Goal: Information Seeking & Learning: Compare options

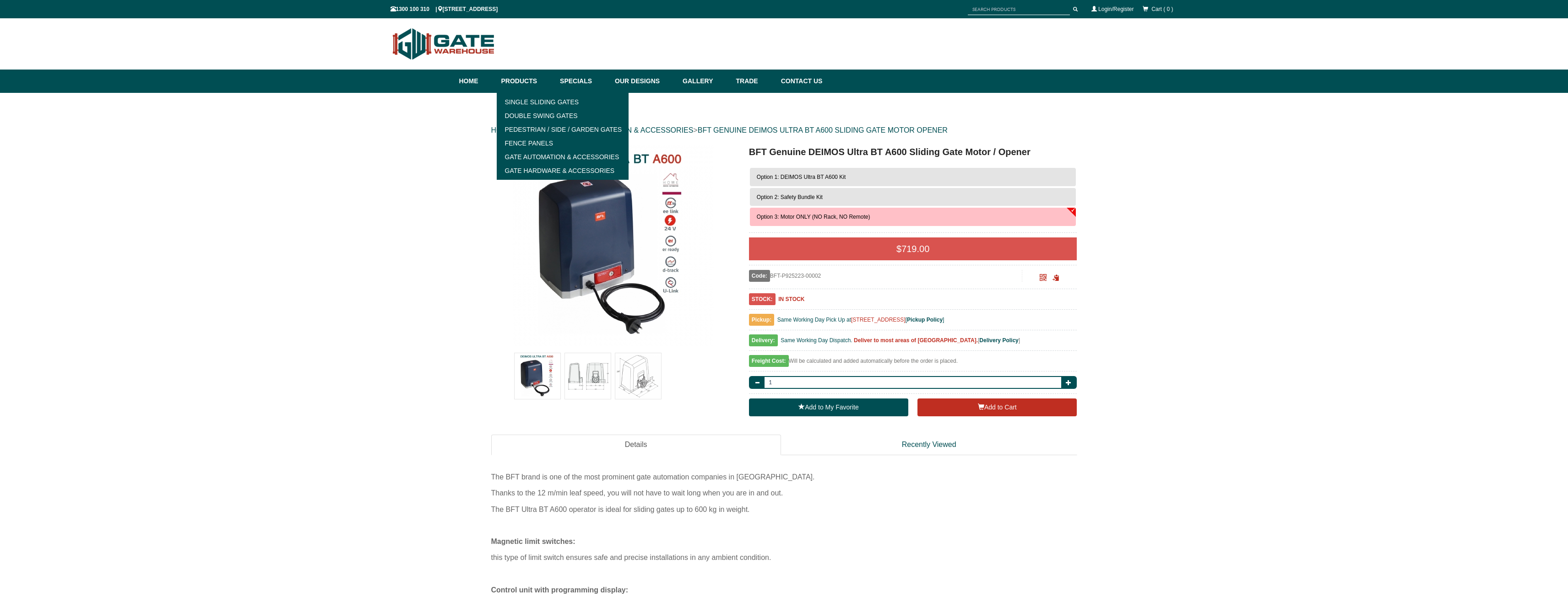
scroll to position [23, 0]
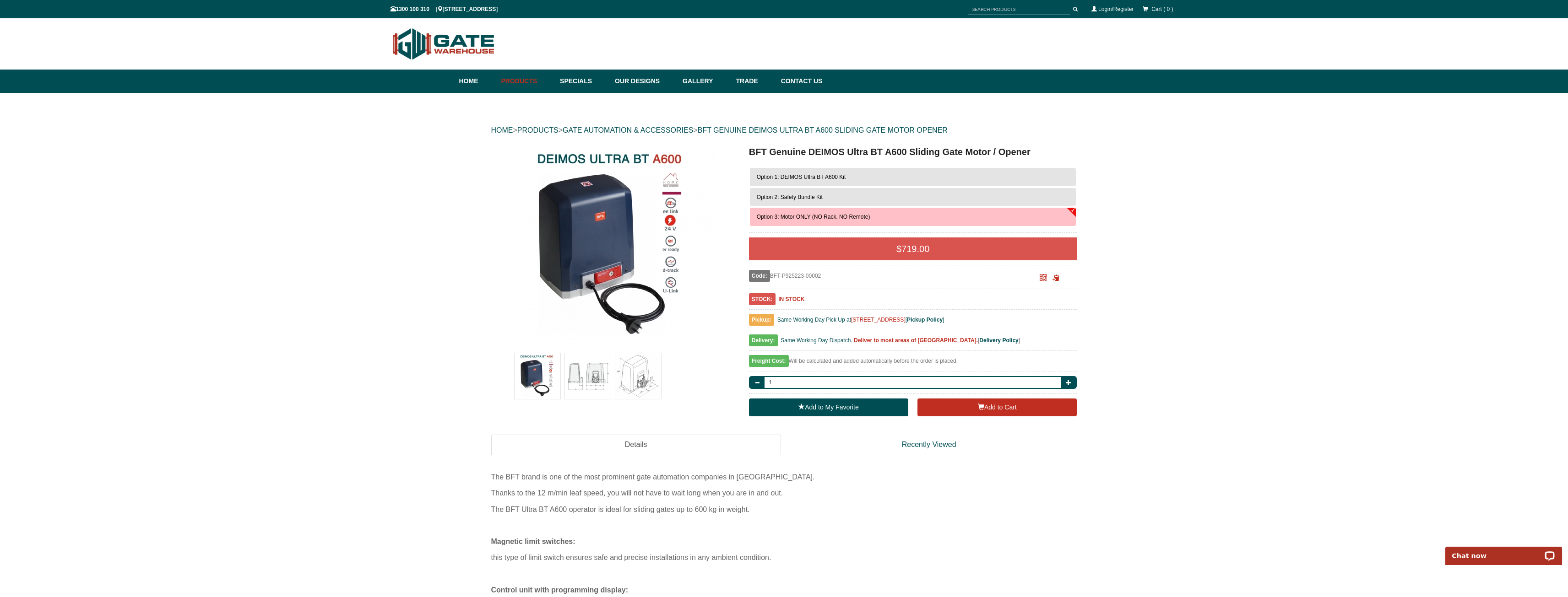
scroll to position [0, 0]
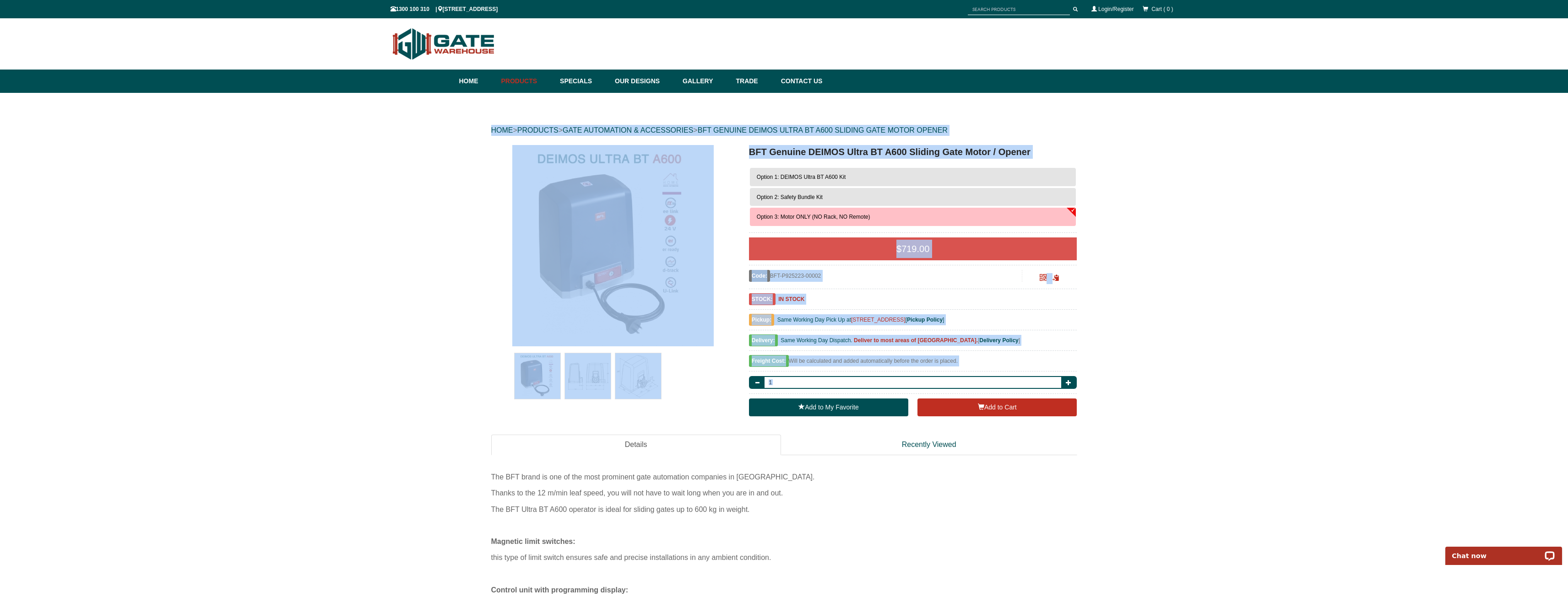
drag, startPoint x: 322, startPoint y: 143, endPoint x: 320, endPoint y: 150, distance: 7.3
click at [744, 444] on link "Details" at bounding box center [636, 445] width 290 height 21
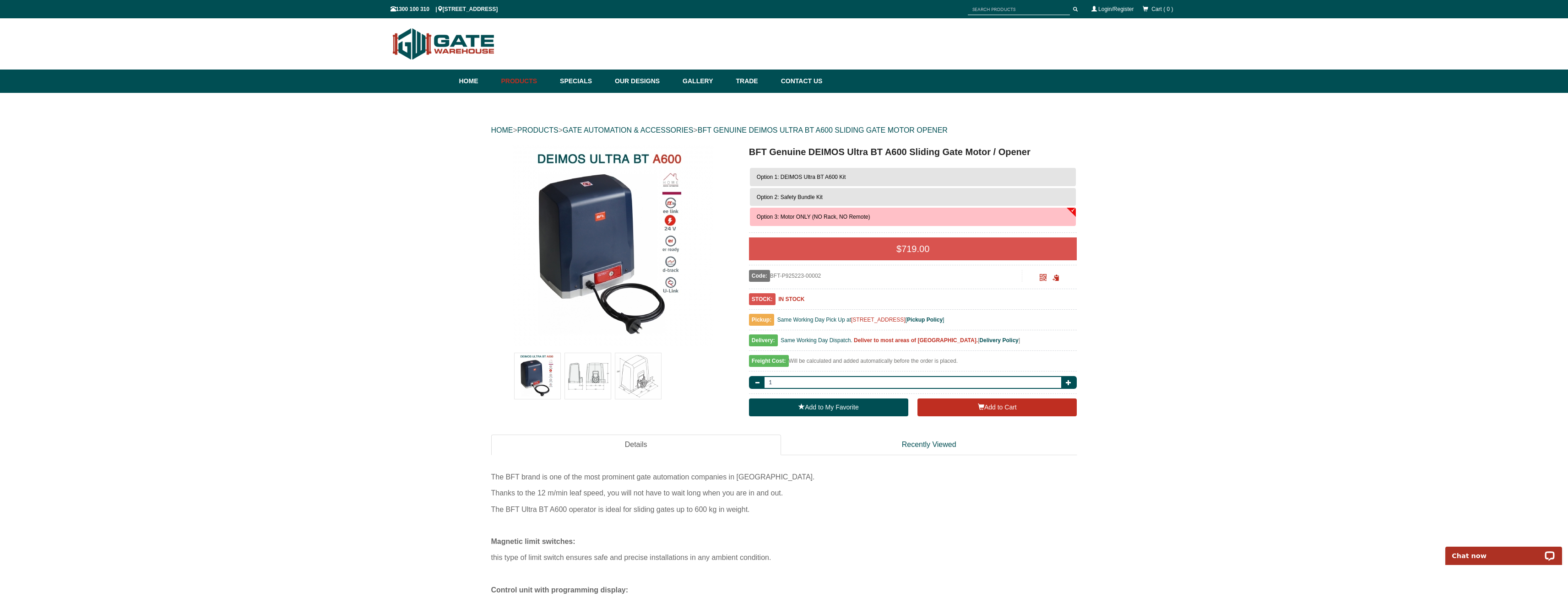
click at [843, 199] on button "Option 2: Safety Bundle Kit" at bounding box center [913, 197] width 327 height 19
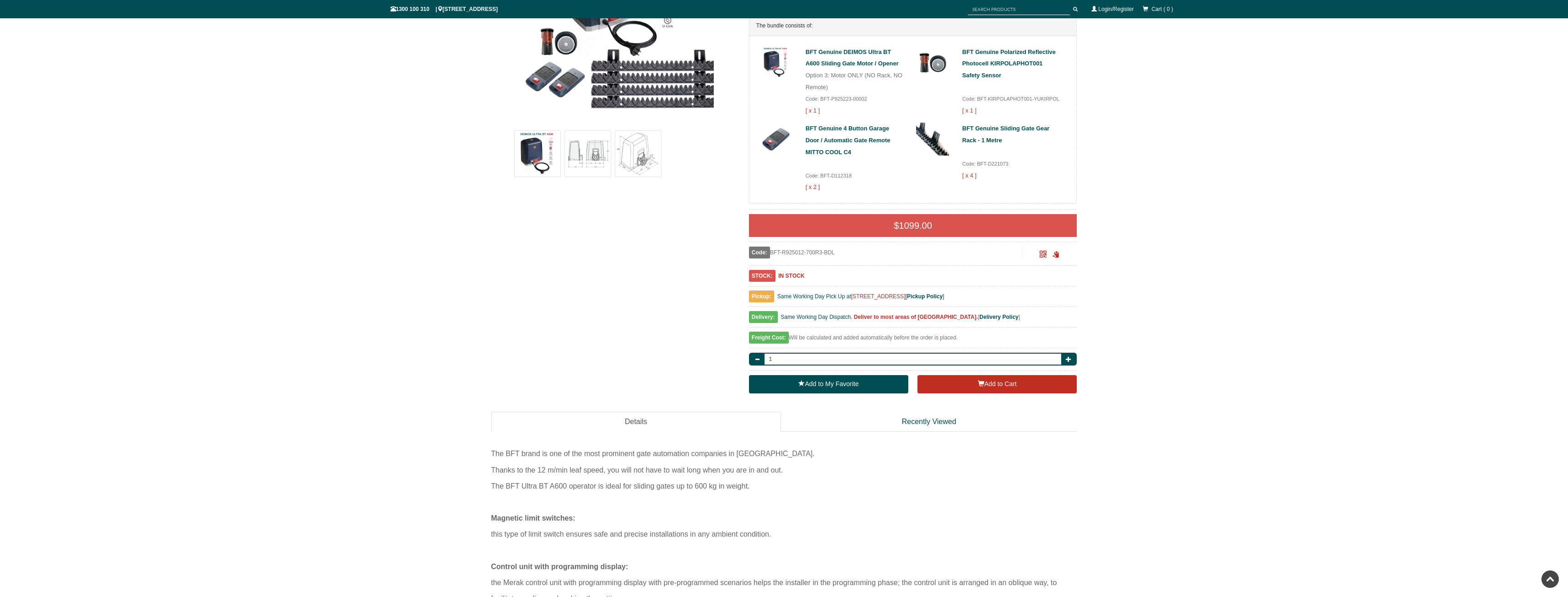
scroll to position [91, 0]
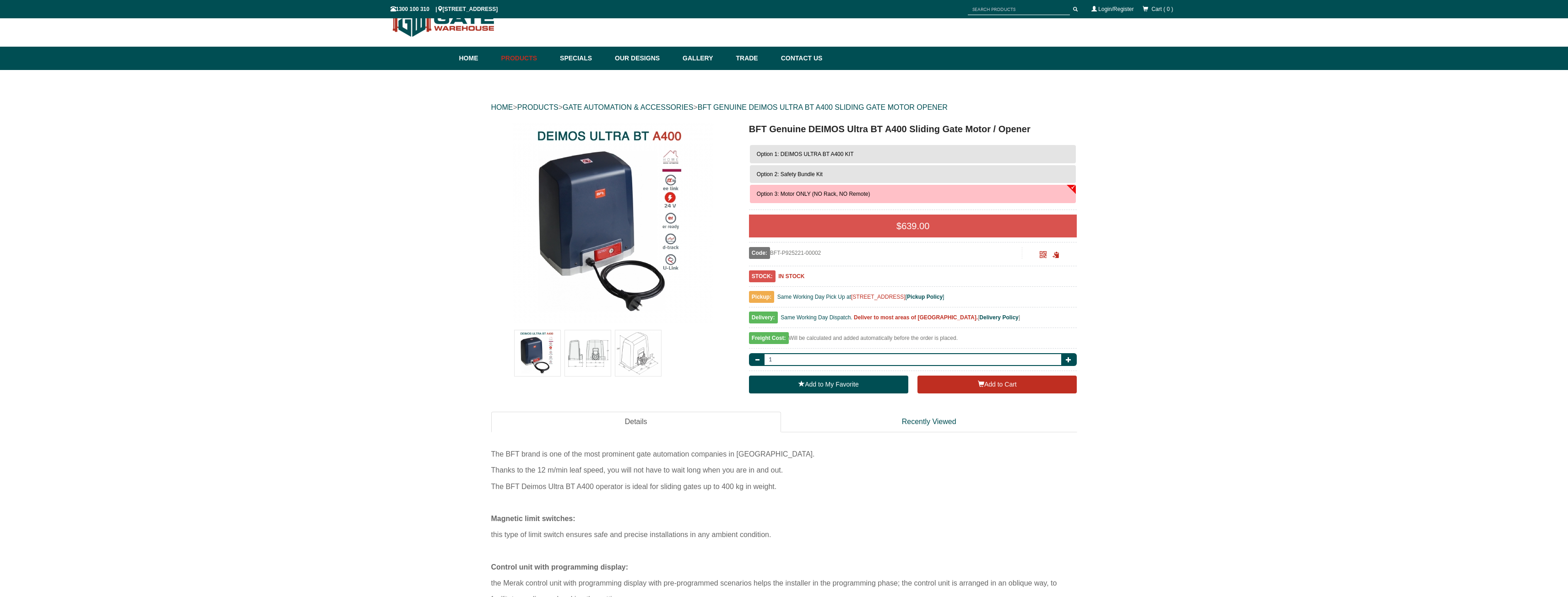
click at [837, 156] on span "Option 1: DEIMOS ULTRA BT A400 KIT" at bounding box center [805, 154] width 97 height 7
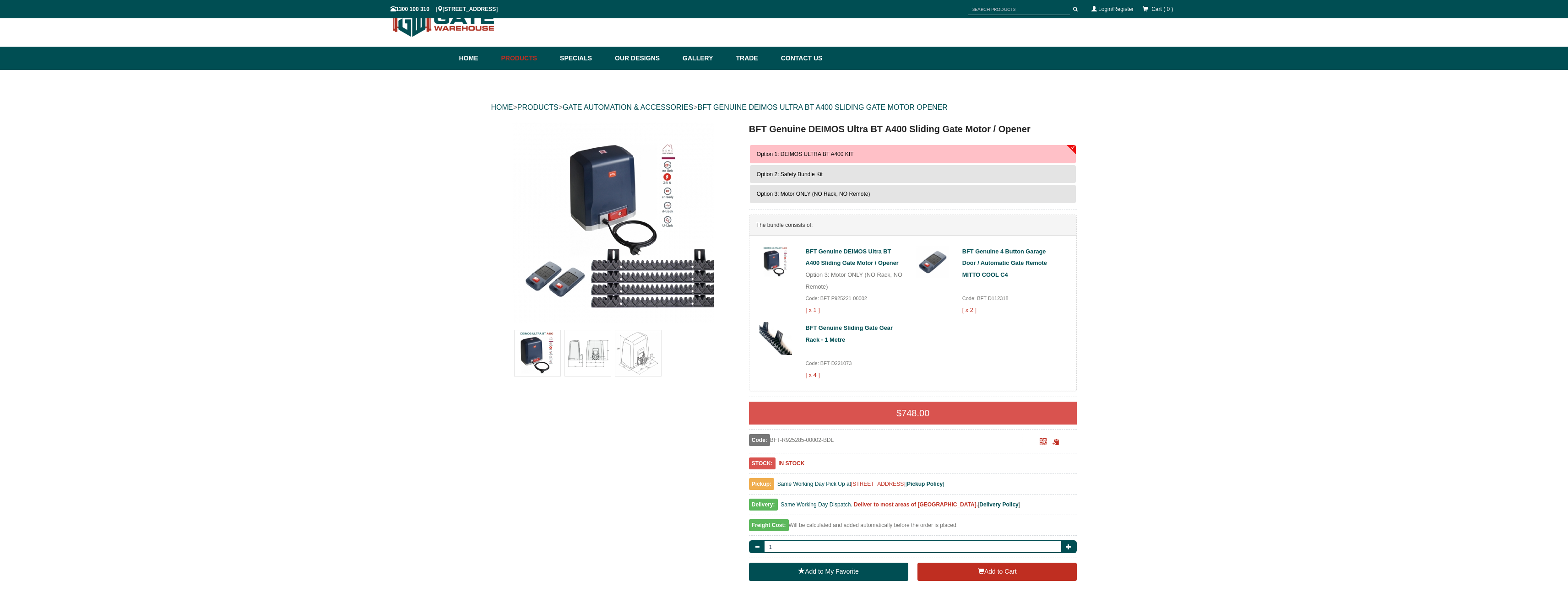
drag, startPoint x: 837, startPoint y: 285, endPoint x: 889, endPoint y: 287, distance: 52.0
click at [889, 287] on div "BFT Genuine DEIMOS Ultra BT A400 Sliding Gate Motor / Opener Option 3: Motor ON…" at bounding box center [853, 280] width 97 height 70
drag, startPoint x: 859, startPoint y: 308, endPoint x: 840, endPoint y: 306, distance: 19.1
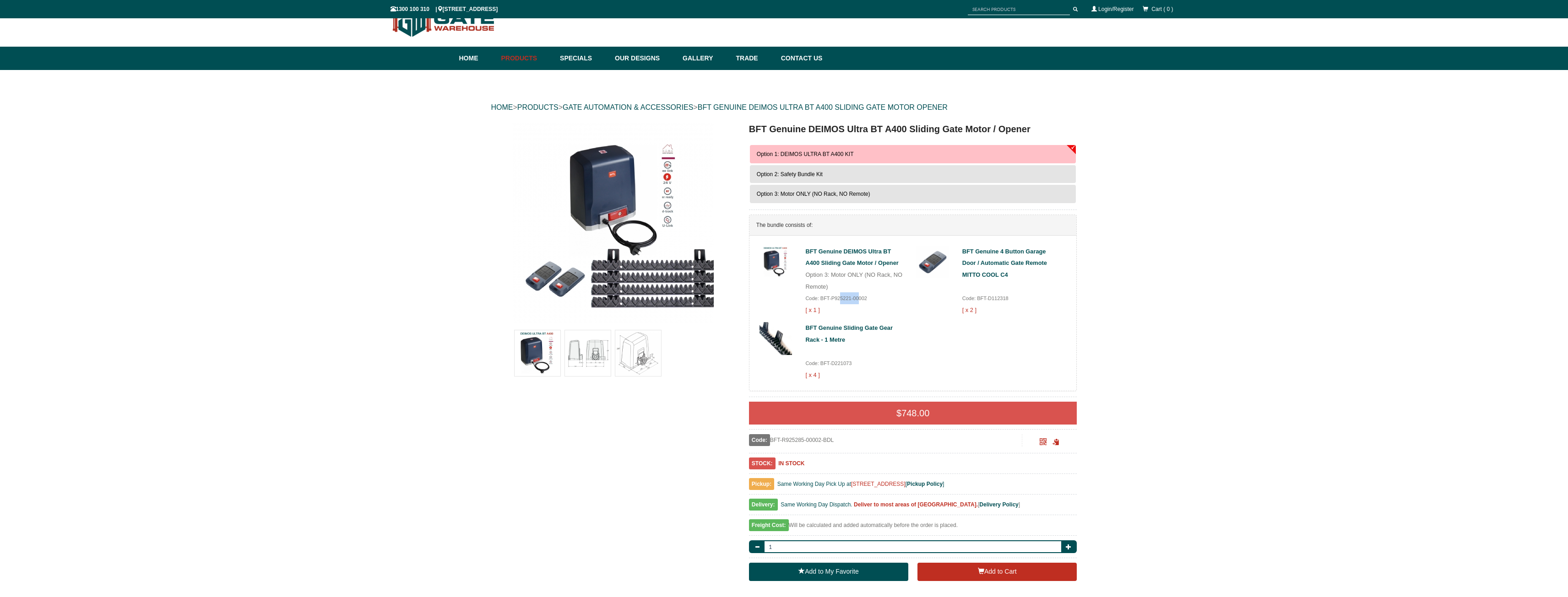
click at [840, 306] on div "BFT Genuine DEIMOS Ultra BT A400 Sliding Gate Motor / Opener Option 3: Motor ON…" at bounding box center [853, 280] width 97 height 70
click at [1026, 360] on div "BFT Genuine DEIMOS Ultra BT A400 Sliding Gate Motor / Opener Option 3: Motor ON…" at bounding box center [913, 314] width 327 height 156
click at [586, 366] on img at bounding box center [588, 353] width 46 height 46
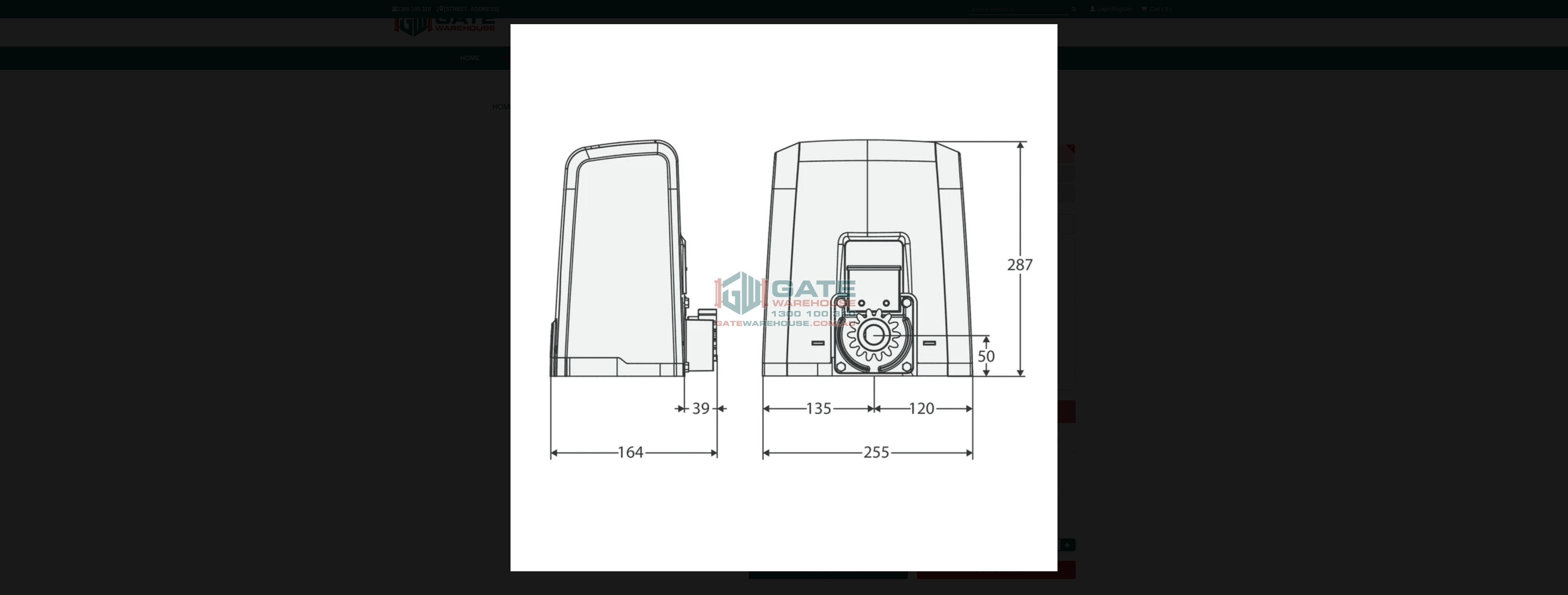
click at [1156, 296] on div at bounding box center [784, 297] width 1568 height 595
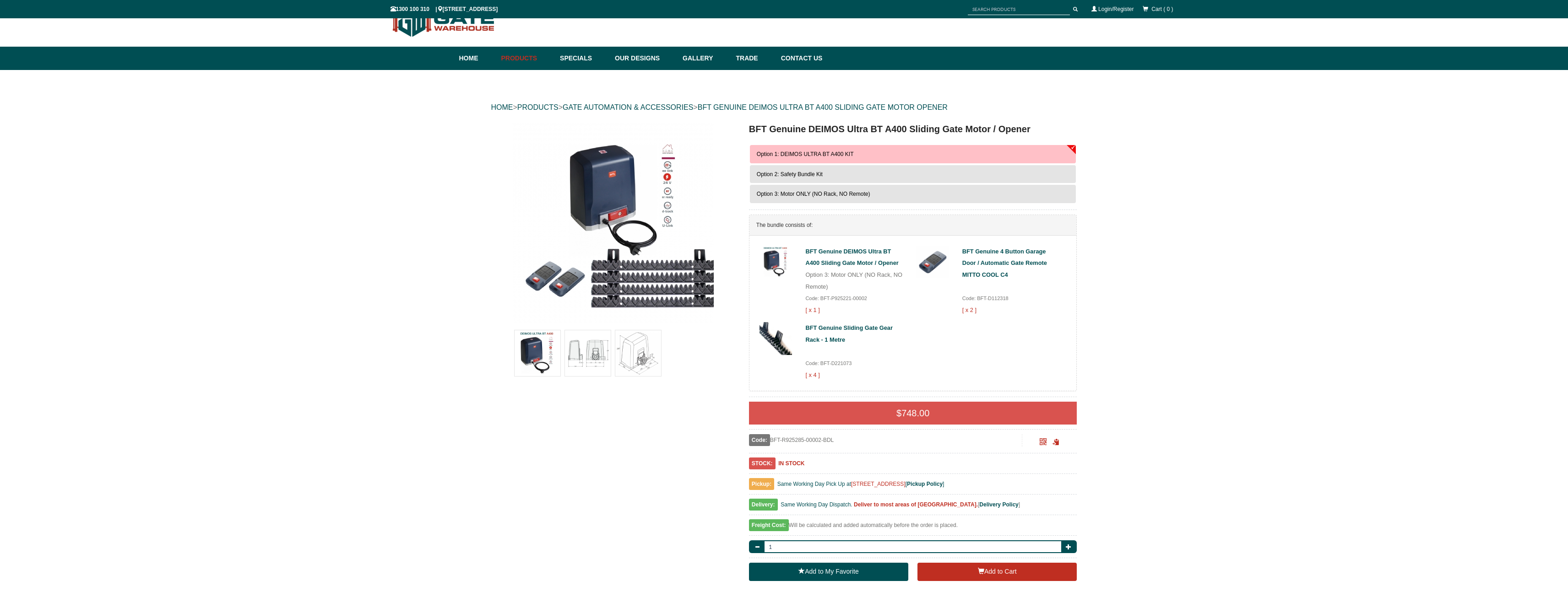
click at [836, 174] on button "Option 2: Safety Bundle Kit" at bounding box center [913, 174] width 327 height 19
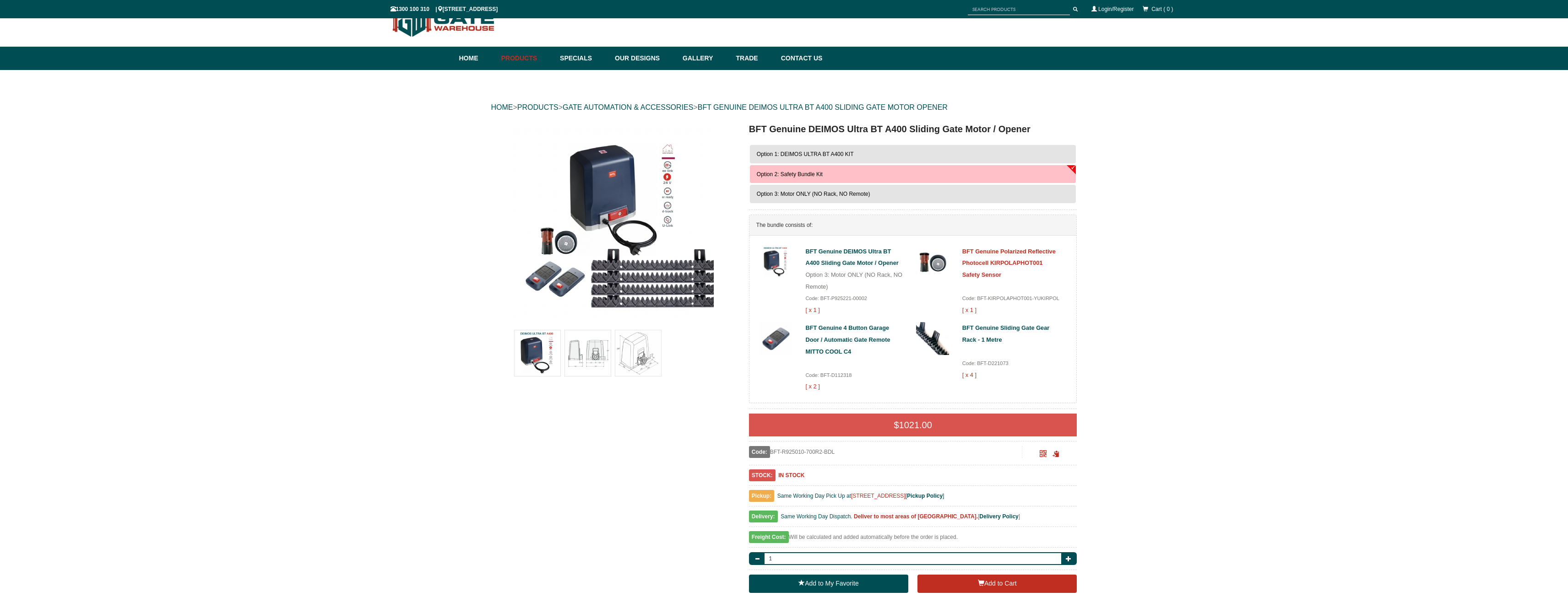
click at [1023, 261] on link "BFT Genuine Polarized Reflective Photocell KIRPOLAPHOT001 Safety Sensor" at bounding box center [1009, 263] width 94 height 30
drag, startPoint x: 849, startPoint y: 286, endPoint x: 885, endPoint y: 290, distance: 36.2
click at [885, 290] on div "BFT Genuine DEIMOS Ultra BT A400 Sliding Gate Motor / Opener Option 3: Motor ON…" at bounding box center [853, 280] width 97 height 70
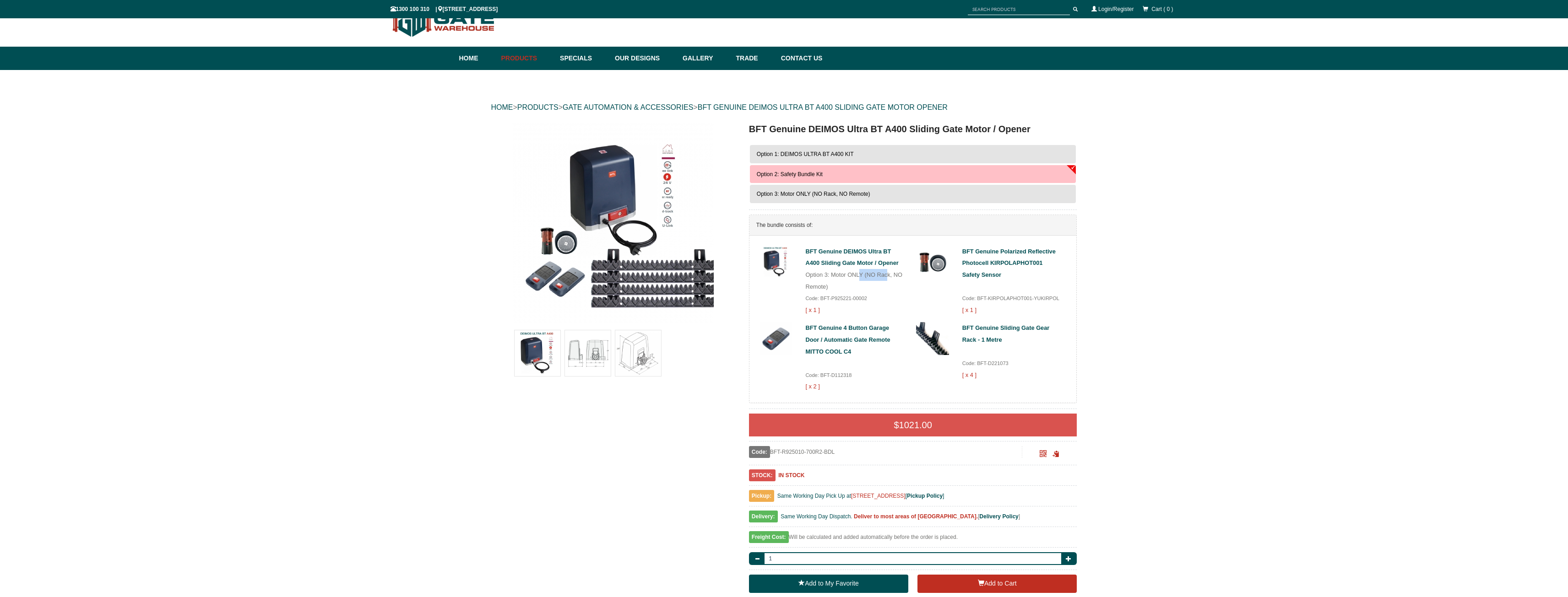
drag, startPoint x: 889, startPoint y: 289, endPoint x: 859, endPoint y: 286, distance: 30.1
click at [859, 286] on div "BFT Genuine DEIMOS Ultra BT A400 Sliding Gate Motor / Opener Option 3: Motor ON…" at bounding box center [853, 280] width 97 height 70
click at [811, 198] on button "Option 3: Motor ONLY (NO Rack, NO Remote)" at bounding box center [913, 194] width 327 height 19
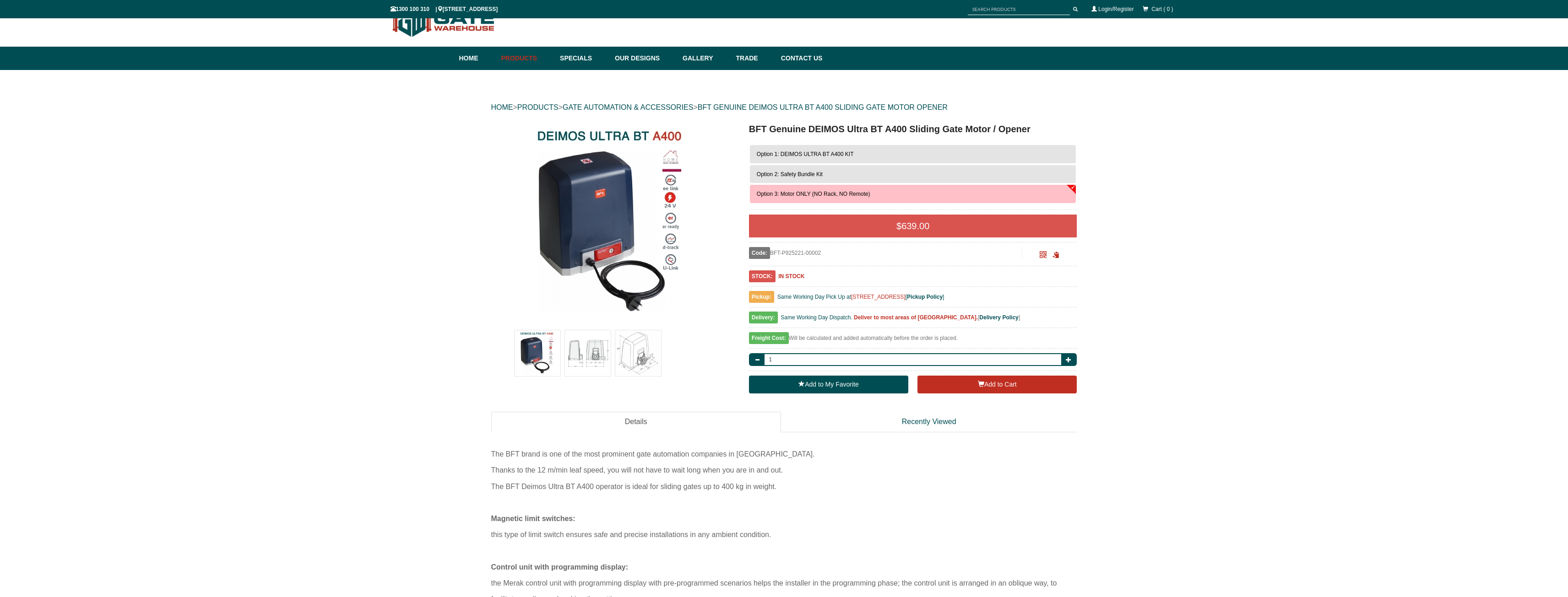
click at [823, 154] on span "Option 1: DEIMOS ULTRA BT A400 KIT" at bounding box center [805, 154] width 97 height 7
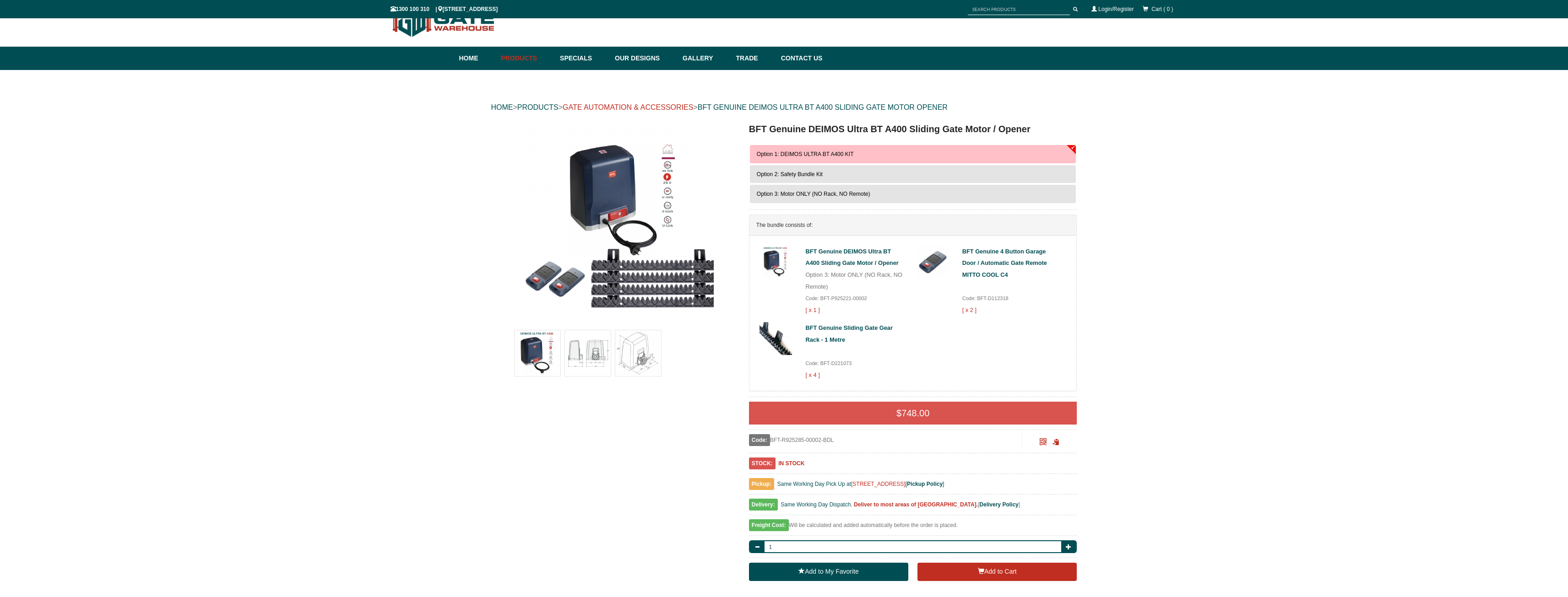
click at [622, 108] on link "GATE AUTOMATION & ACCESSORIES" at bounding box center [628, 107] width 131 height 7
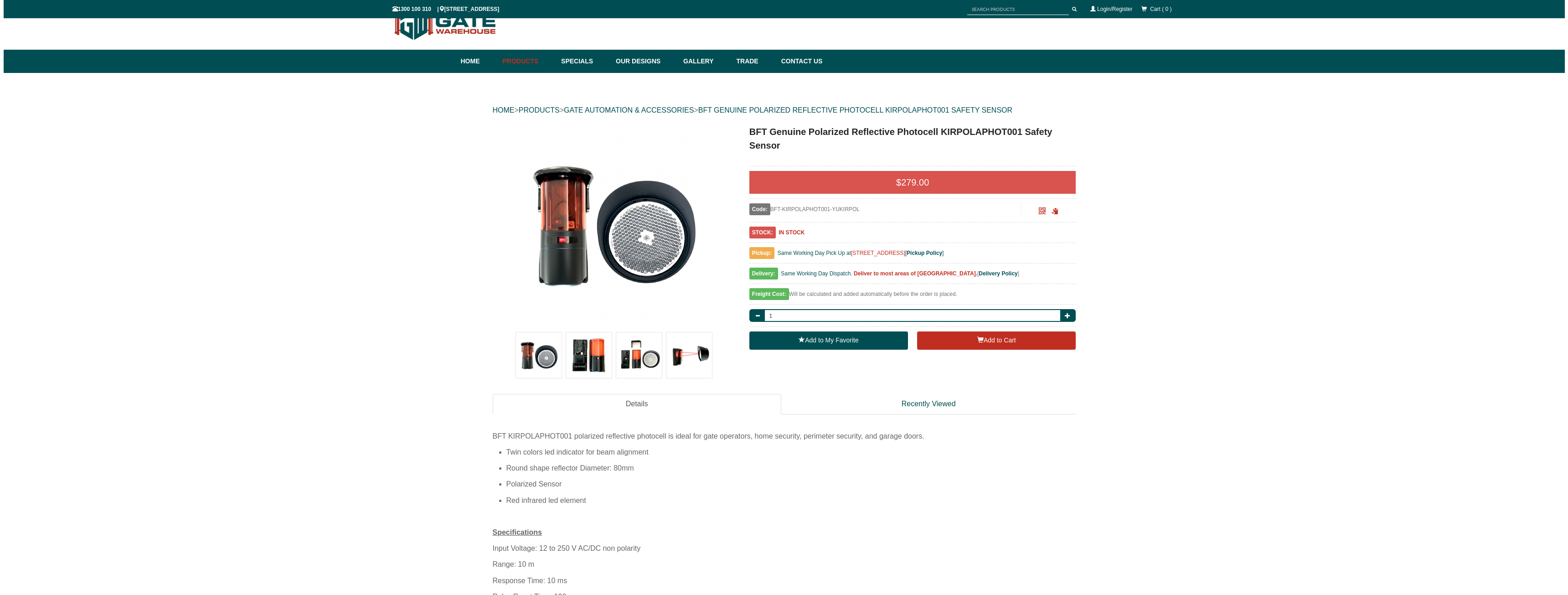
scroll to position [23, 0]
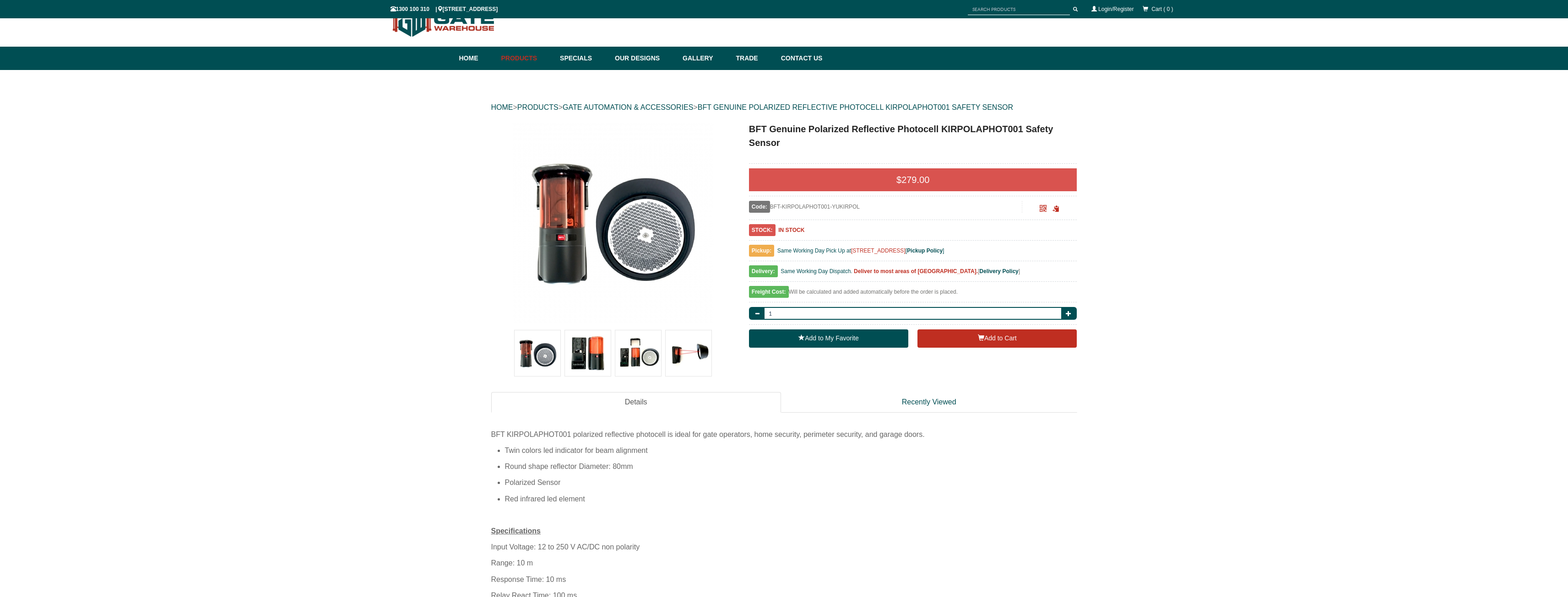
click at [597, 347] on img at bounding box center [588, 353] width 46 height 46
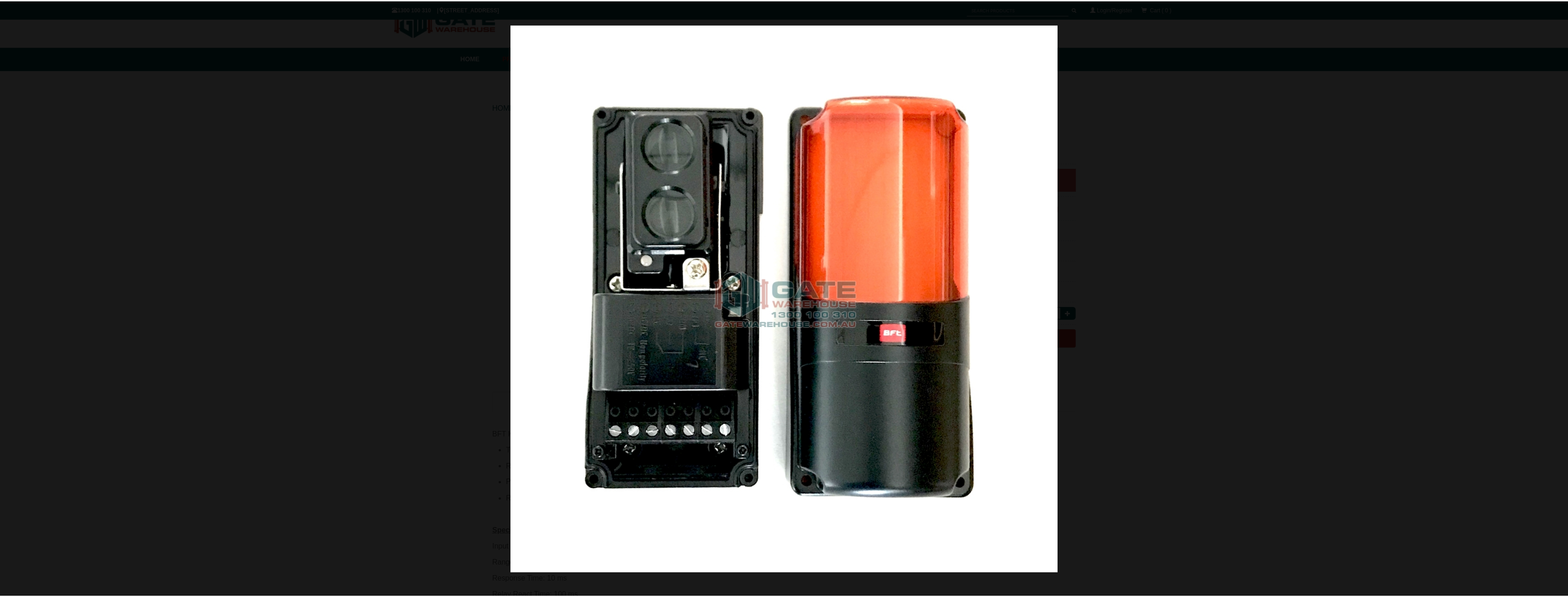
scroll to position [0, 0]
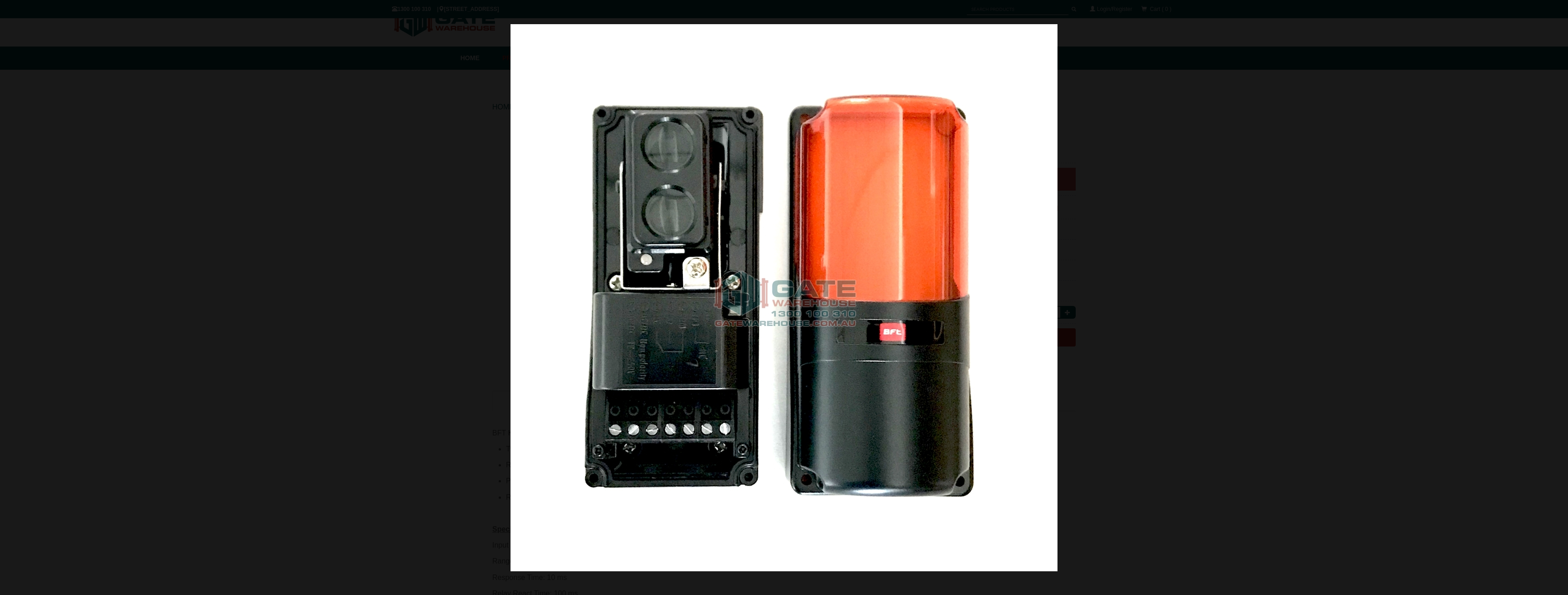
click at [1148, 277] on div at bounding box center [784, 297] width 1568 height 595
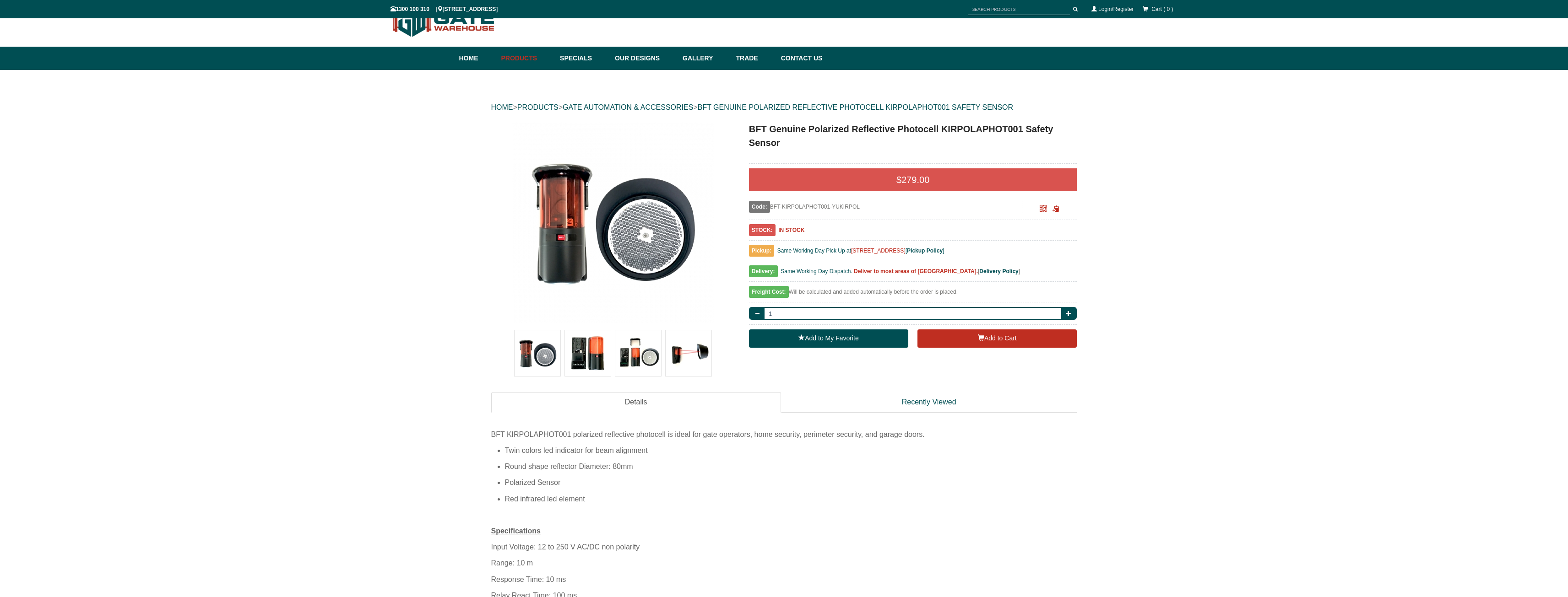
click at [690, 360] on img at bounding box center [689, 353] width 46 height 46
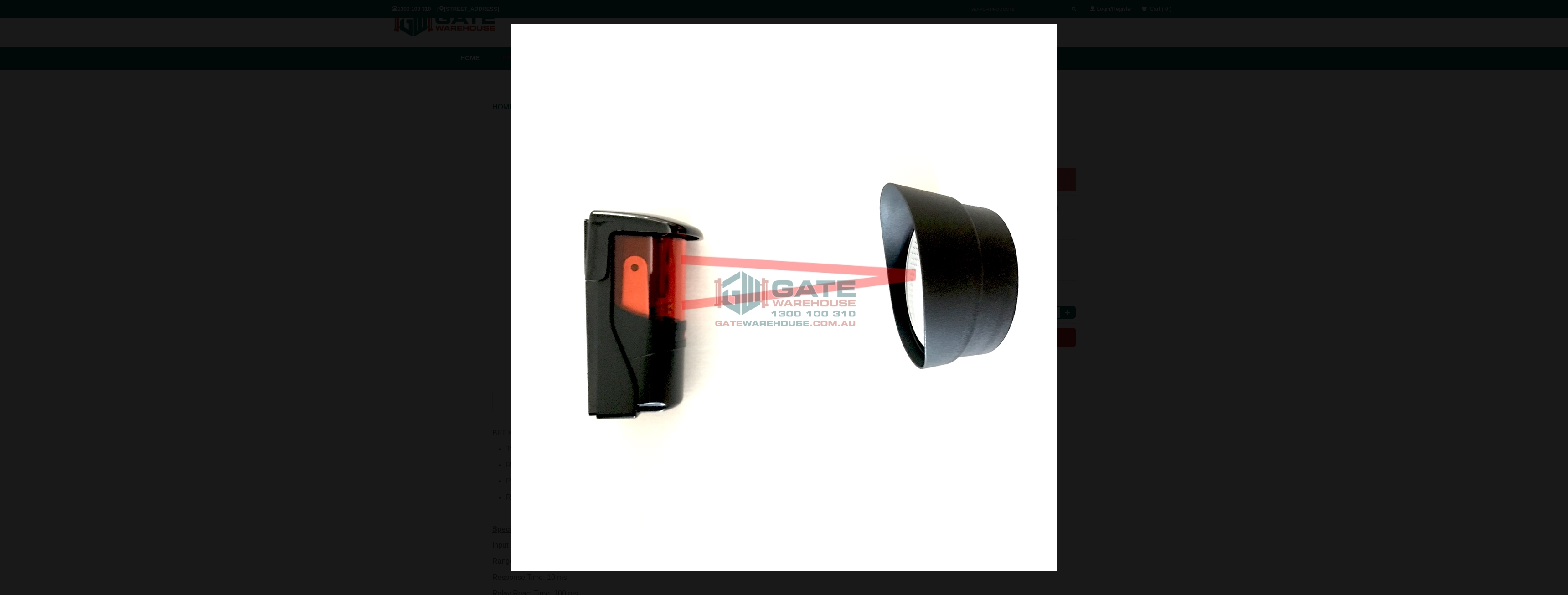
click at [380, 301] on div at bounding box center [784, 297] width 1568 height 595
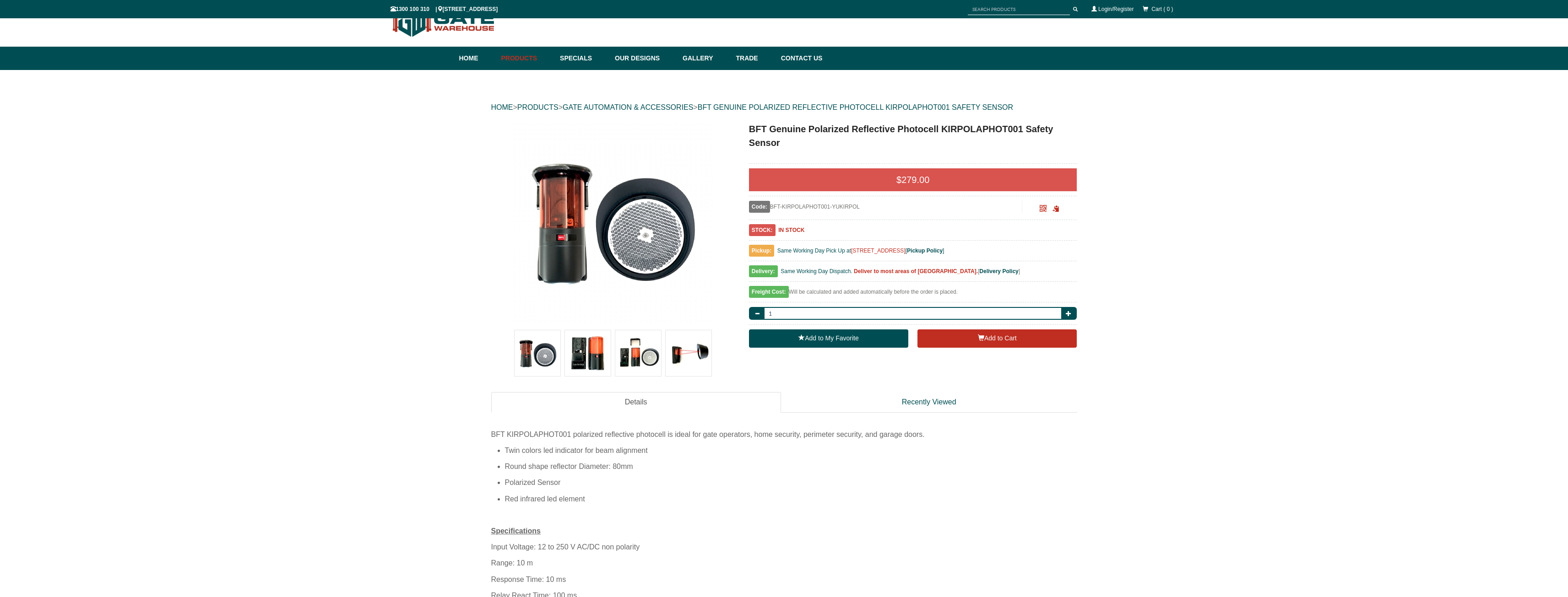
click at [647, 354] on img at bounding box center [638, 353] width 46 height 46
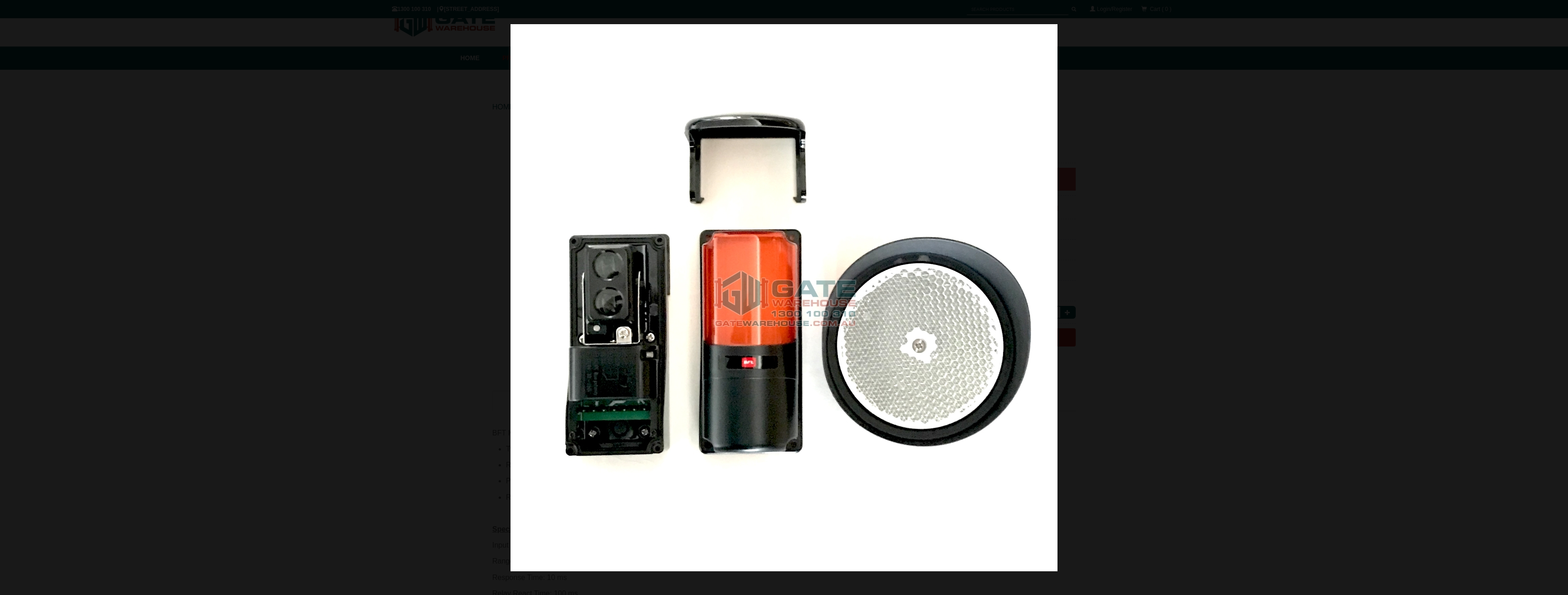
click at [325, 316] on div at bounding box center [784, 297] width 1568 height 595
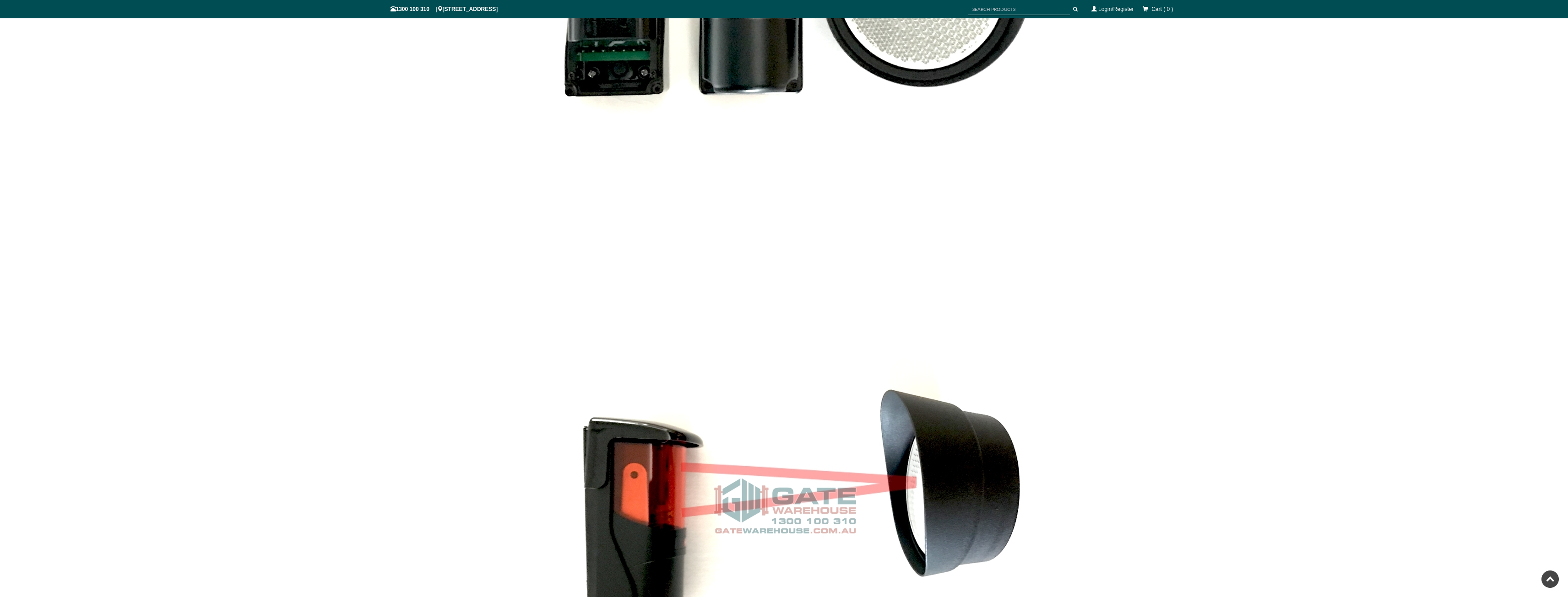
scroll to position [2726, 0]
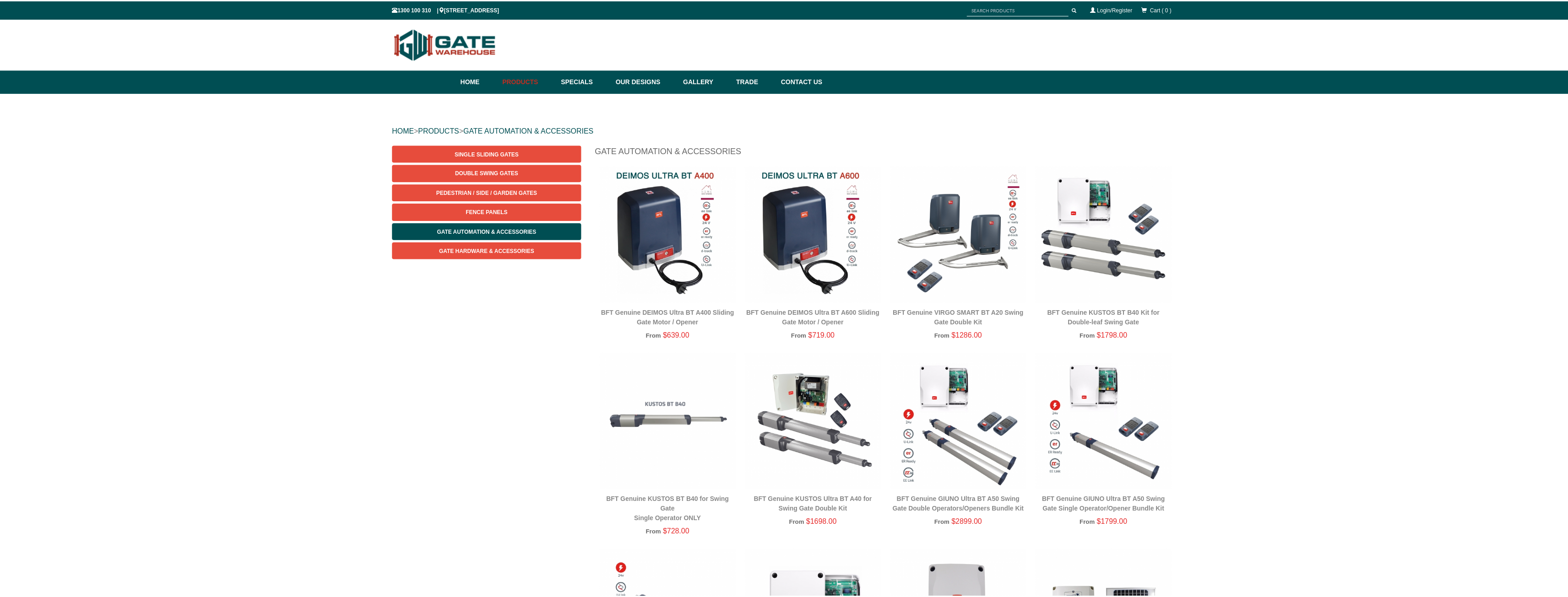
scroll to position [23, 0]
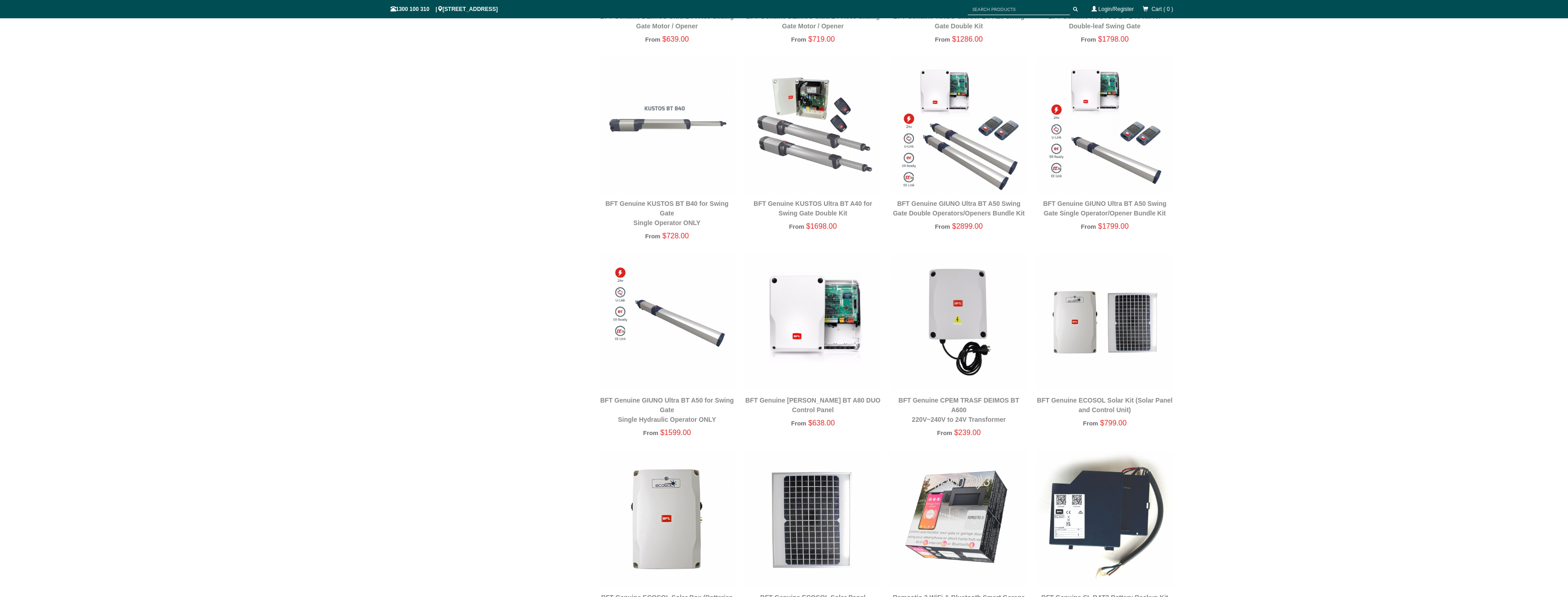
scroll to position [297, 0]
click at [1245, 354] on div "HOME > PRODUCTS > GATE AUTOMATION & ACCESSORIES Single Sliding Gates Double Swi…" at bounding box center [784, 527] width 1568 height 1464
click at [1256, 349] on div "HOME > PRODUCTS > GATE AUTOMATION & ACCESSORIES Single Sliding Gates Double Swi…" at bounding box center [784, 527] width 1568 height 1464
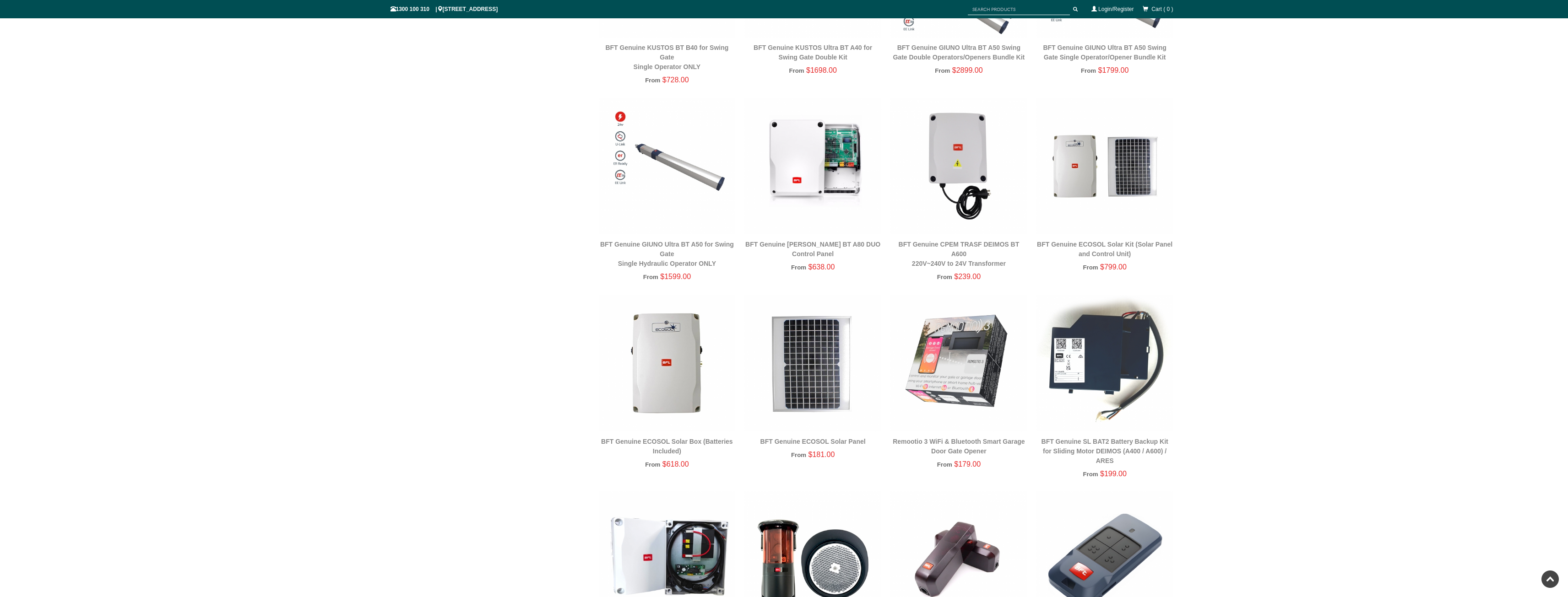
scroll to position [481, 0]
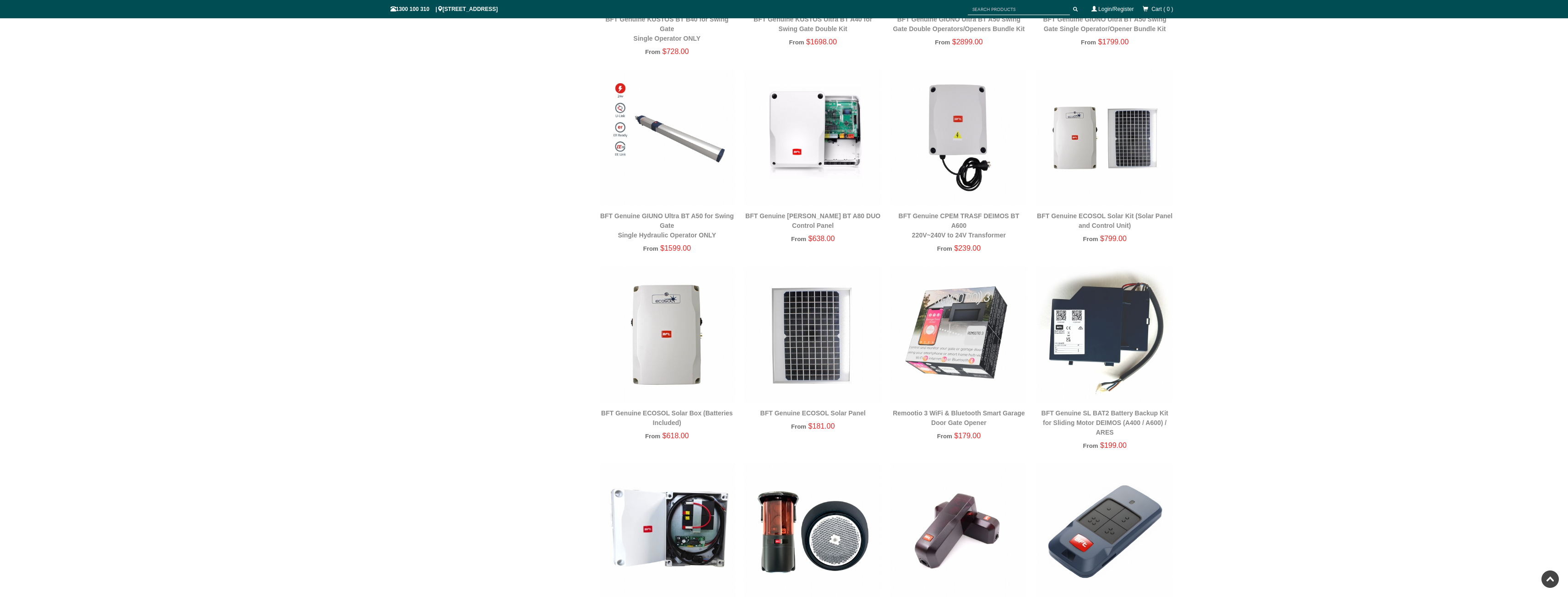
click at [1316, 343] on div "HOME > PRODUCTS > GATE AUTOMATION & ACCESSORIES Single Sliding Gates Double Swi…" at bounding box center [784, 344] width 1568 height 1464
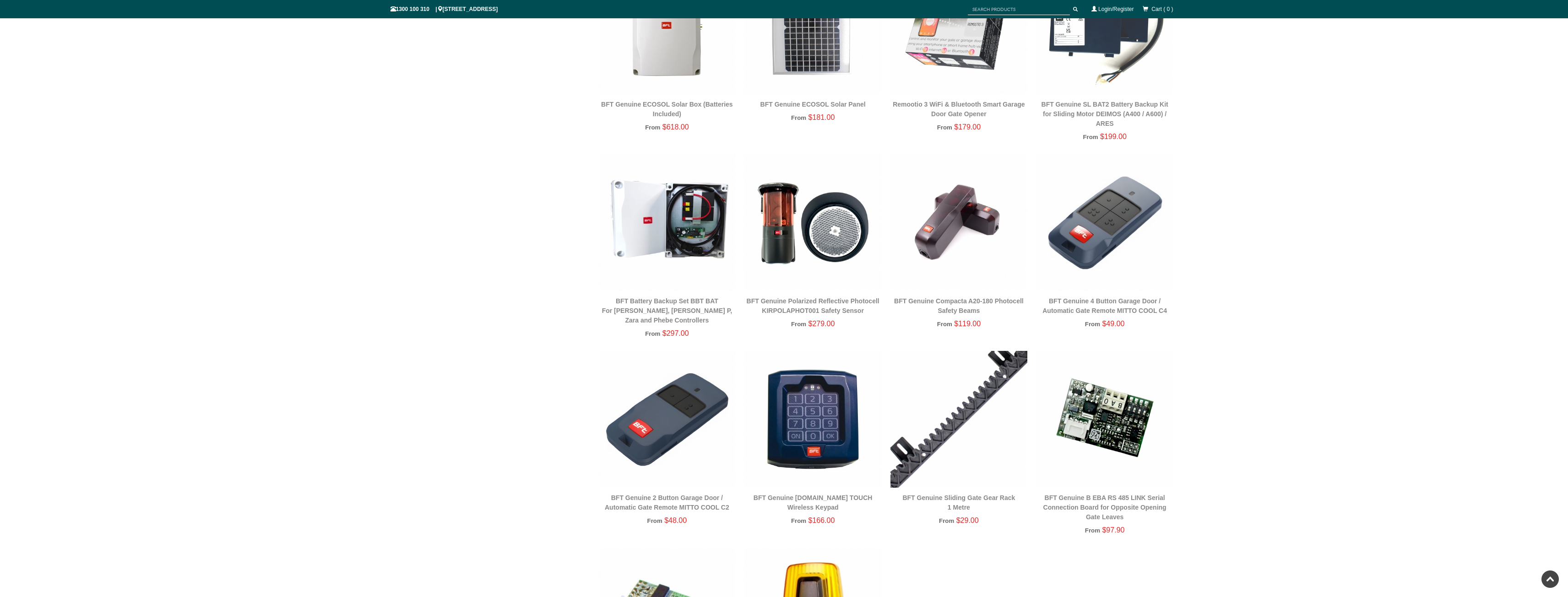
scroll to position [801, 0]
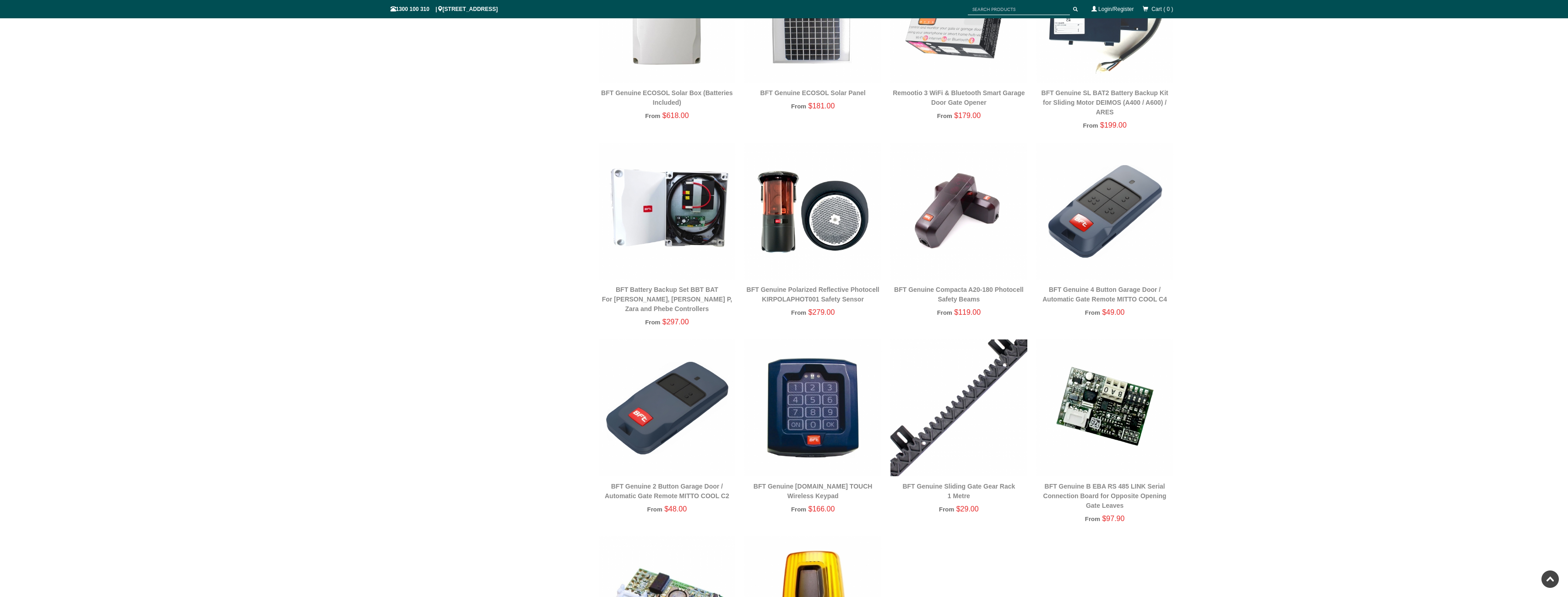
click at [1253, 208] on div "HOME > PRODUCTS > GATE AUTOMATION & ACCESSORIES Single Sliding Gates Double Swi…" at bounding box center [784, 24] width 1568 height 1464
click at [1388, 304] on div "HOME > PRODUCTS > GATE AUTOMATION & ACCESSORIES Single Sliding Gates Double Swi…" at bounding box center [784, 24] width 1568 height 1464
click at [1388, 305] on div "HOME > PRODUCTS > GATE AUTOMATION & ACCESSORIES Single Sliding Gates Double Swi…" at bounding box center [784, 24] width 1568 height 1464
drag, startPoint x: 1359, startPoint y: 267, endPoint x: 1365, endPoint y: 266, distance: 6.1
click at [1363, 267] on div "HOME > PRODUCTS > GATE AUTOMATION & ACCESSORIES Single Sliding Gates Double Swi…" at bounding box center [784, 24] width 1568 height 1464
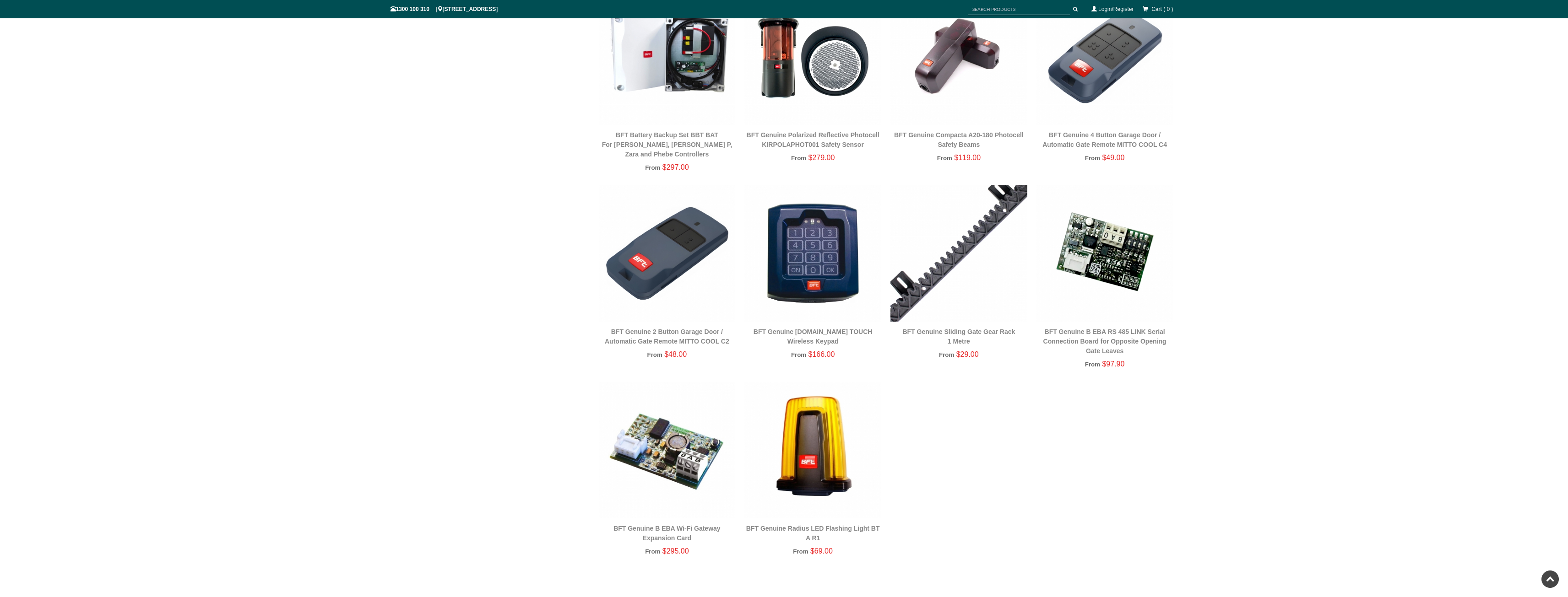
scroll to position [983, 0]
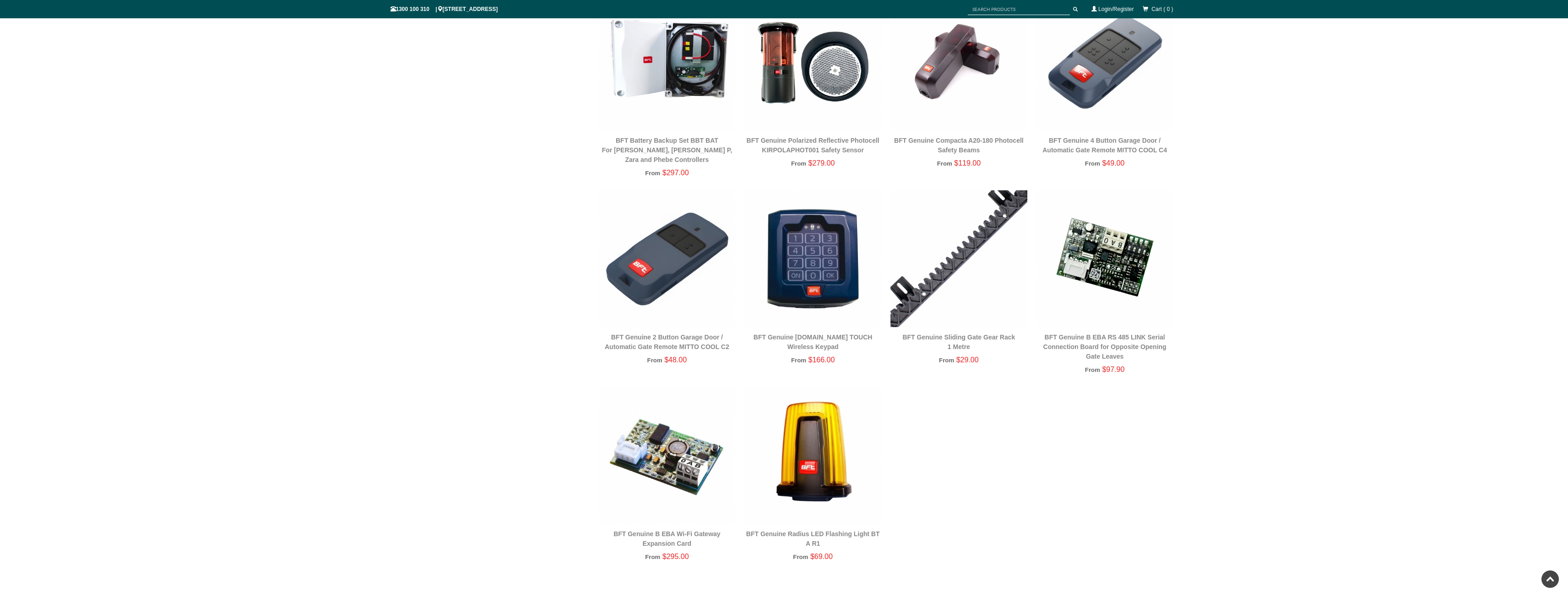
scroll to position [755, 0]
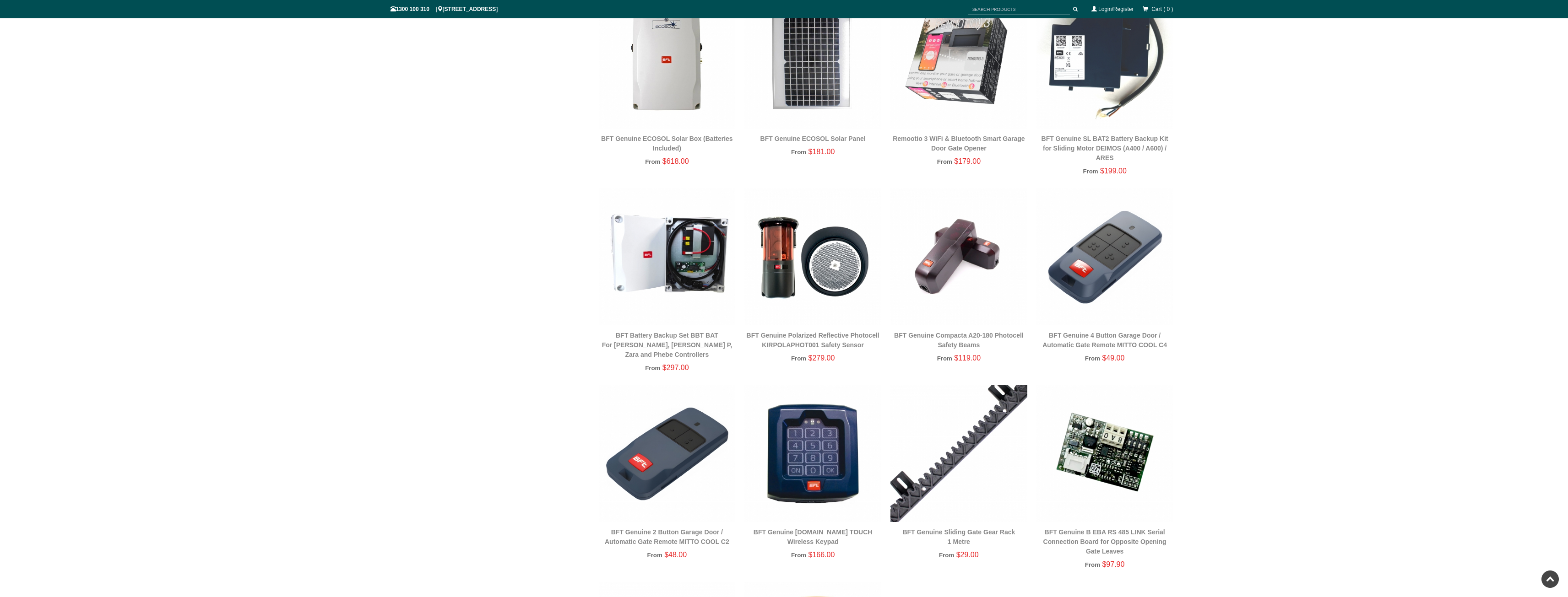
click at [1287, 425] on div "HOME > PRODUCTS > GATE AUTOMATION & ACCESSORIES Single Sliding Gates Double Swi…" at bounding box center [784, 70] width 1568 height 1464
click at [520, 406] on div "Single Sliding Gates Double Swing Gates Pedestrian / Side / Garden Gates Fence …" at bounding box center [784, 85] width 787 height 1388
click at [496, 427] on div "Single Sliding Gates Double Swing Gates Pedestrian / Side / Garden Gates Fence …" at bounding box center [784, 85] width 787 height 1388
click at [469, 472] on div "Single Sliding Gates Double Swing Gates Pedestrian / Side / Garden Gates Fence …" at bounding box center [784, 85] width 787 height 1388
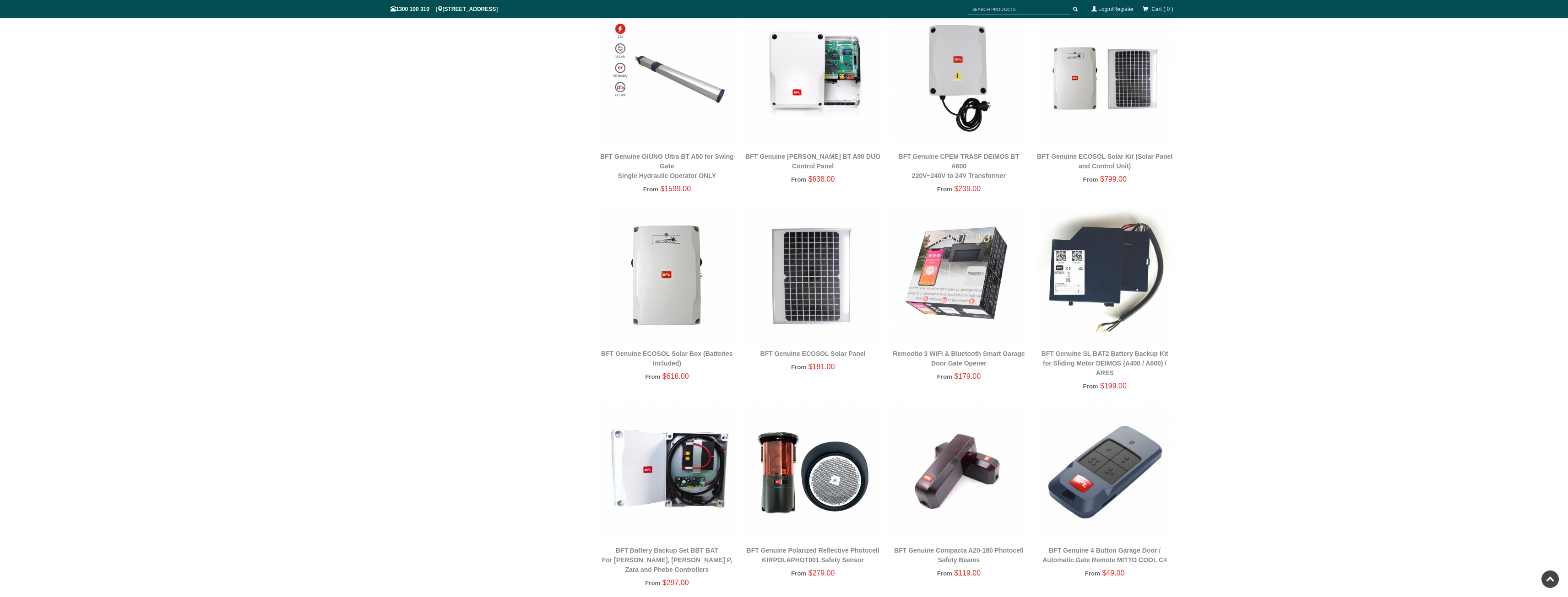
scroll to position [527, 0]
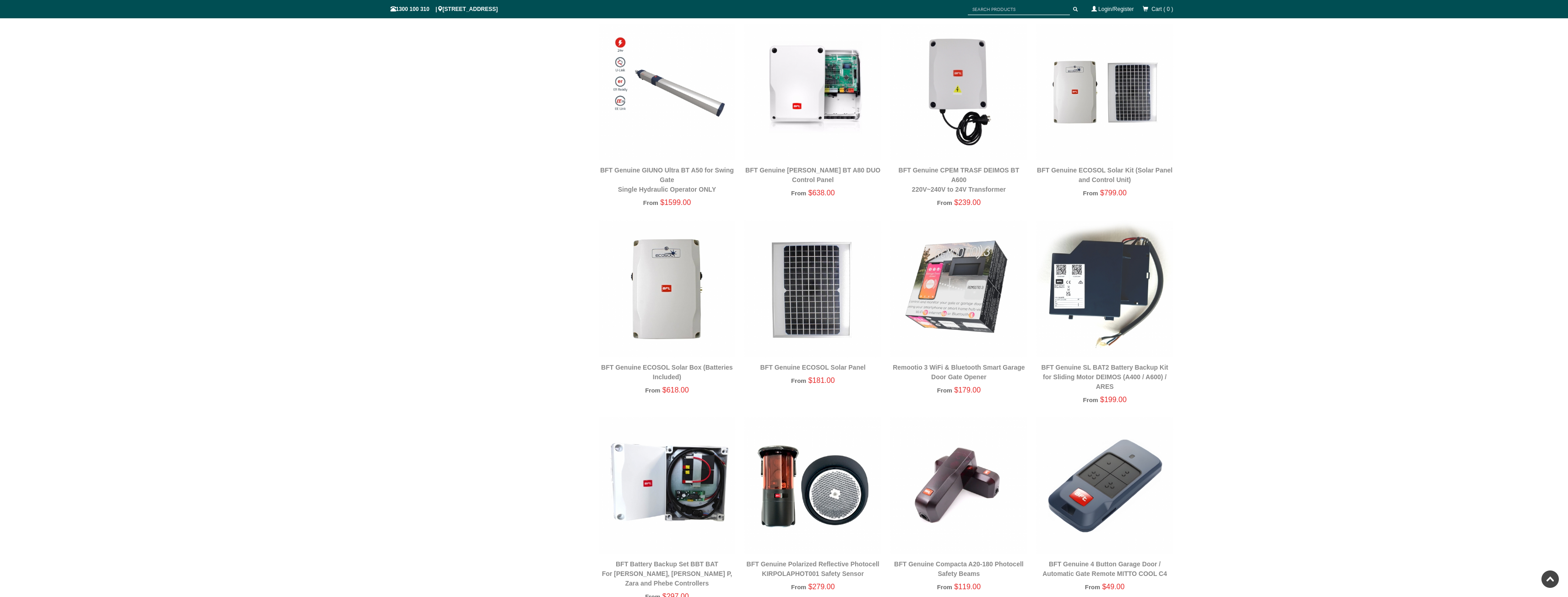
click at [1361, 260] on div "HOME > PRODUCTS > GATE AUTOMATION & ACCESSORIES Single Sliding Gates Double Swi…" at bounding box center [784, 299] width 1568 height 1464
click at [1324, 244] on div "HOME > PRODUCTS > GATE AUTOMATION & ACCESSORIES Single Sliding Gates Double Swi…" at bounding box center [784, 299] width 1568 height 1464
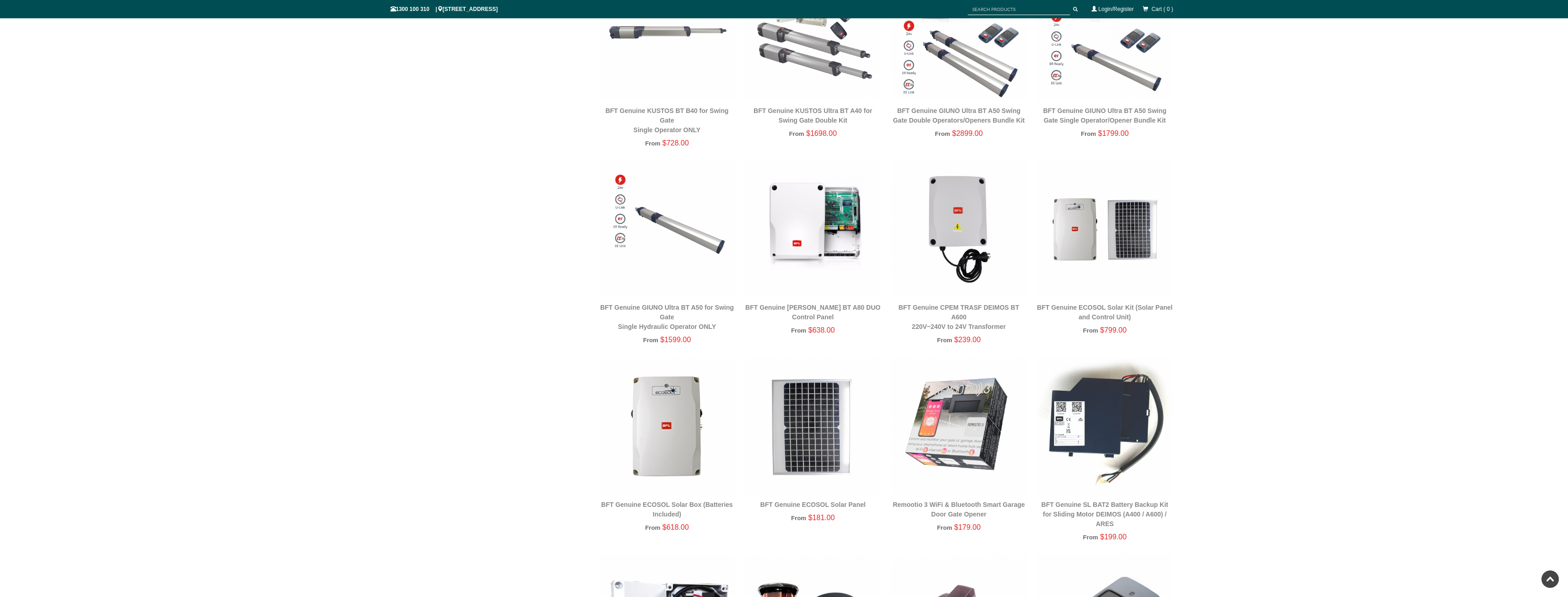
click at [1294, 281] on div "HOME > PRODUCTS > GATE AUTOMATION & ACCESSORIES Single Sliding Gates Double Swi…" at bounding box center [784, 436] width 1568 height 1464
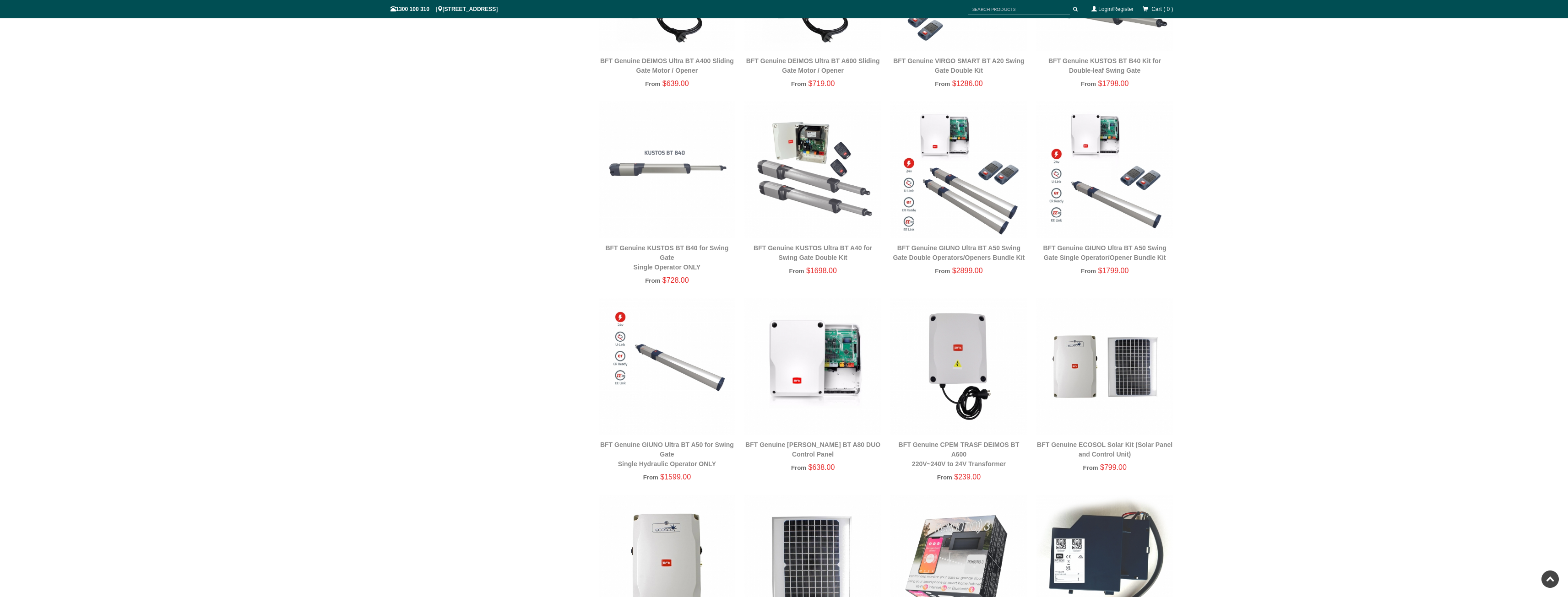
click at [1288, 277] on div "HOME > PRODUCTS > GATE AUTOMATION & ACCESSORIES Single Sliding Gates Double Swi…" at bounding box center [784, 573] width 1568 height 1464
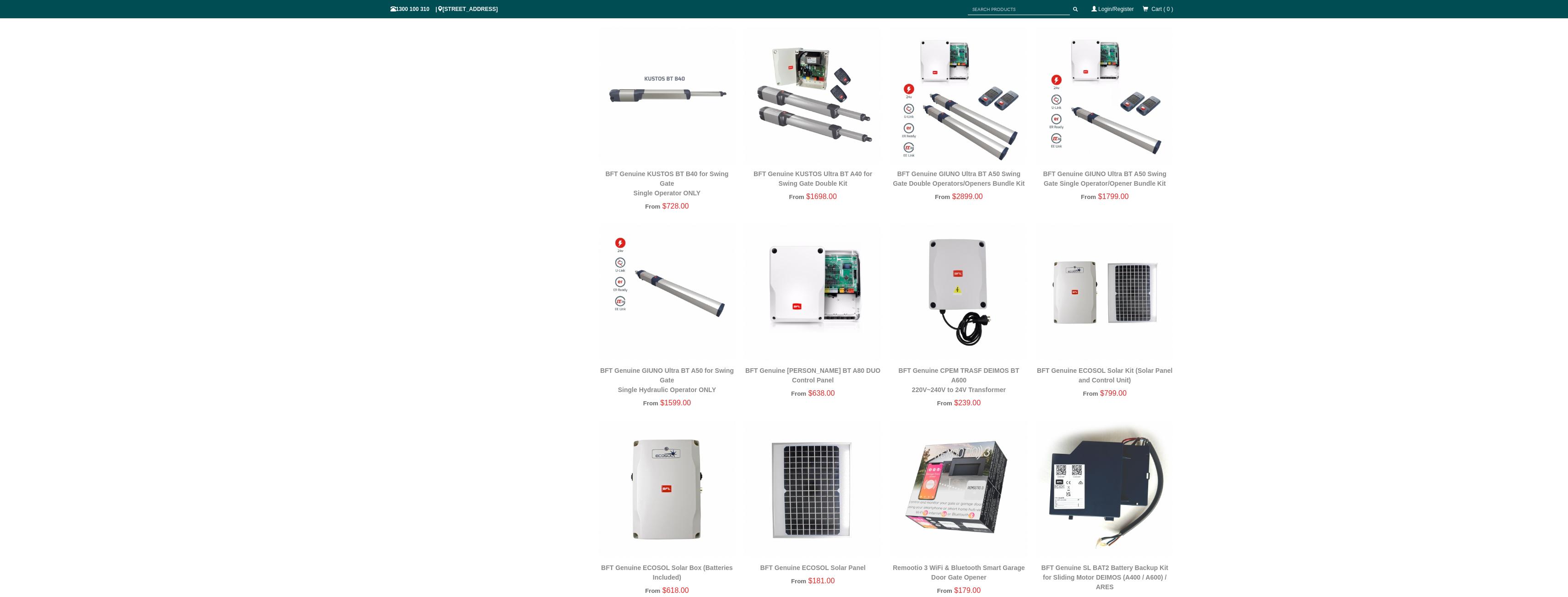
scroll to position [389, 0]
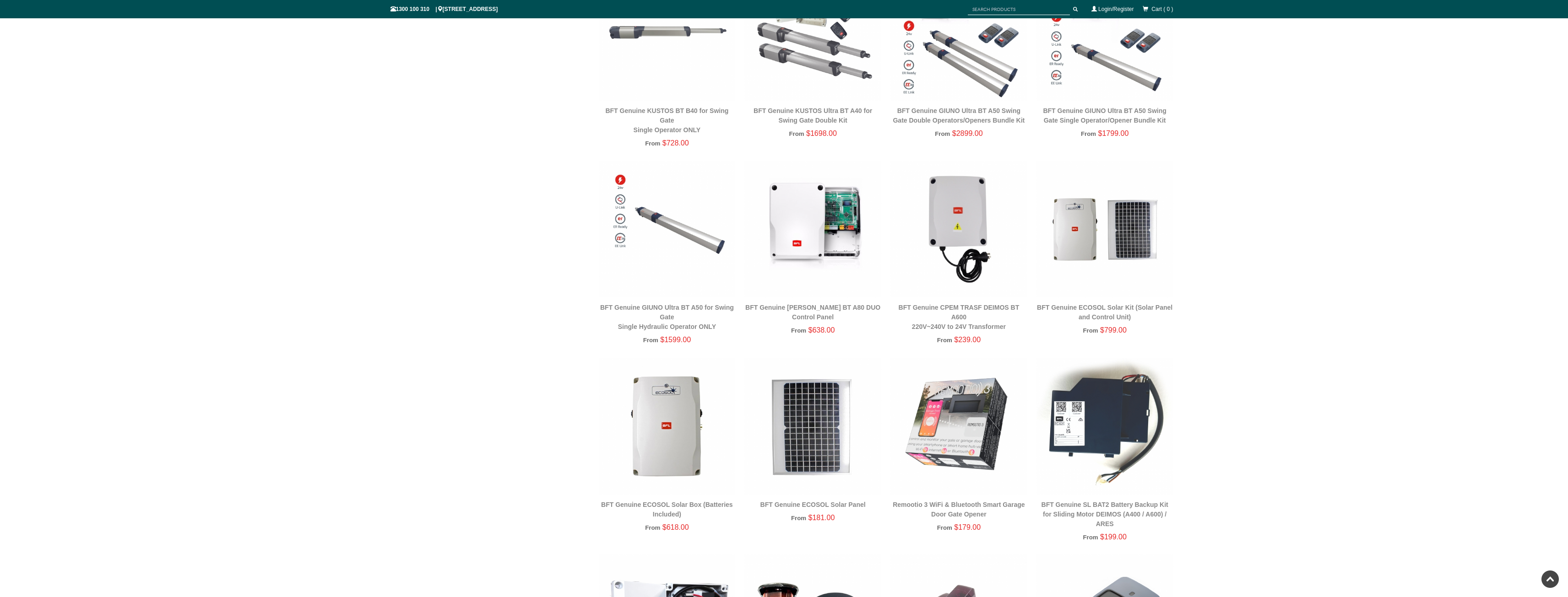
drag, startPoint x: 1262, startPoint y: 257, endPoint x: 1369, endPoint y: 298, distance: 114.6
click at [1264, 261] on div "HOME > PRODUCTS > GATE AUTOMATION & ACCESSORIES Single Sliding Gates Double Swi…" at bounding box center [784, 436] width 1568 height 1464
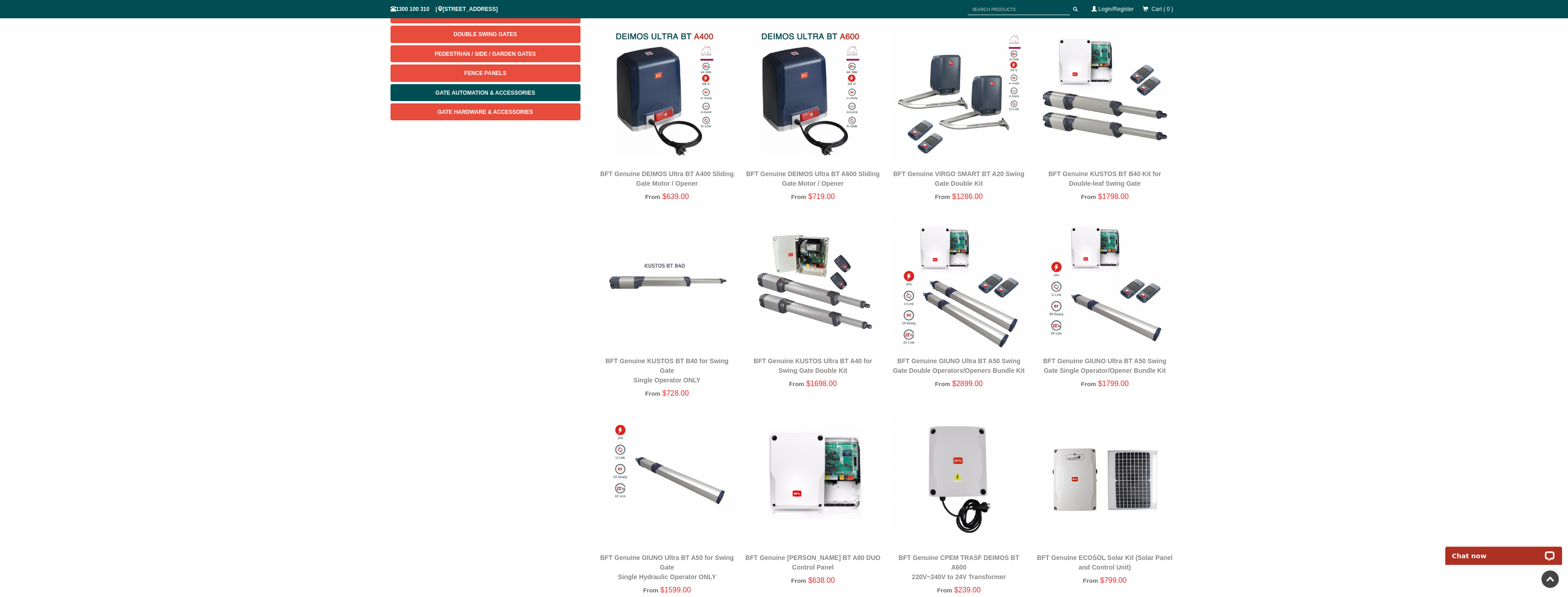
scroll to position [69, 0]
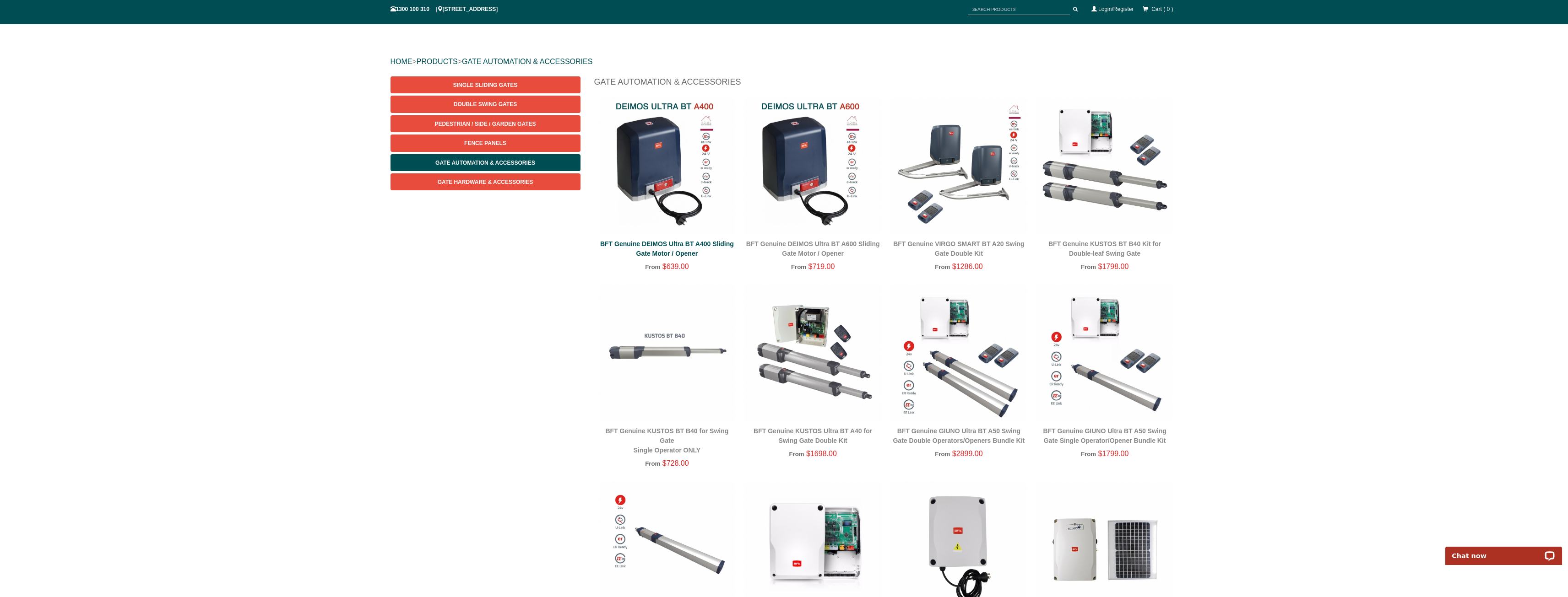
click at [678, 256] on link "BFT Genuine DEIMOS Ultra BT A400 Sliding Gate Motor / Opener" at bounding box center [667, 248] width 134 height 17
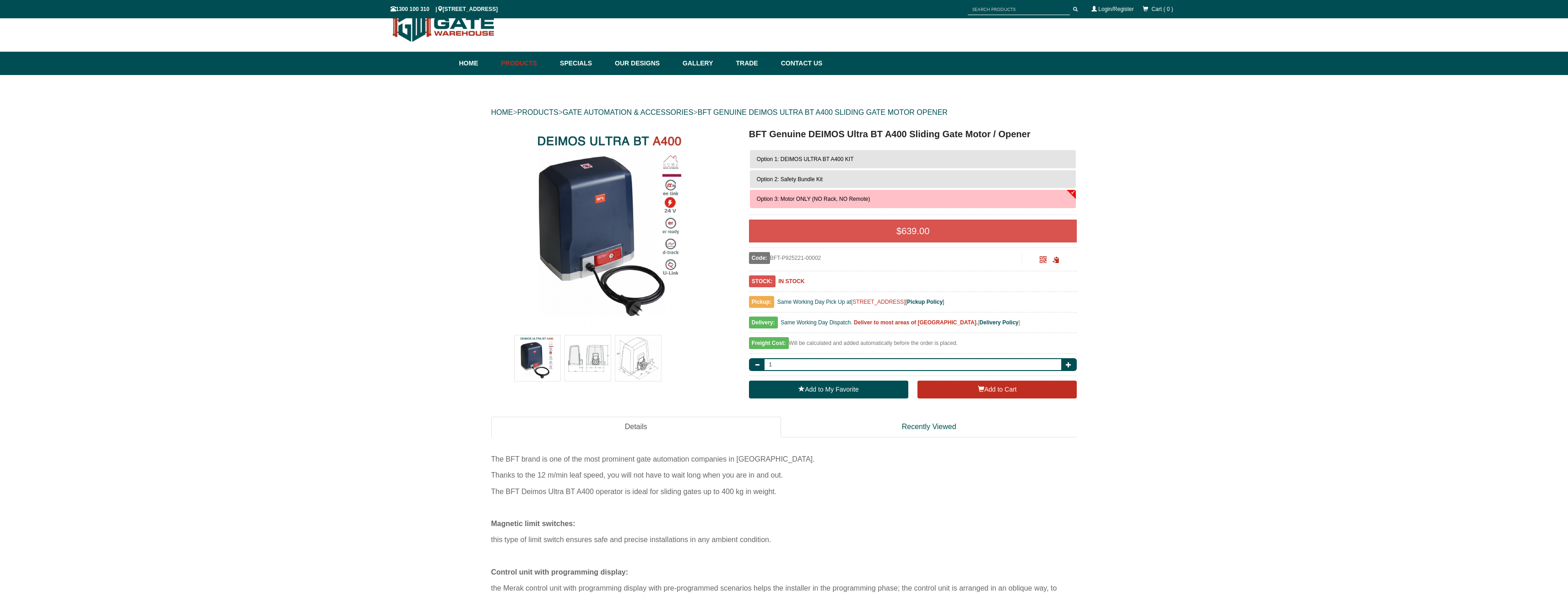
scroll to position [23, 0]
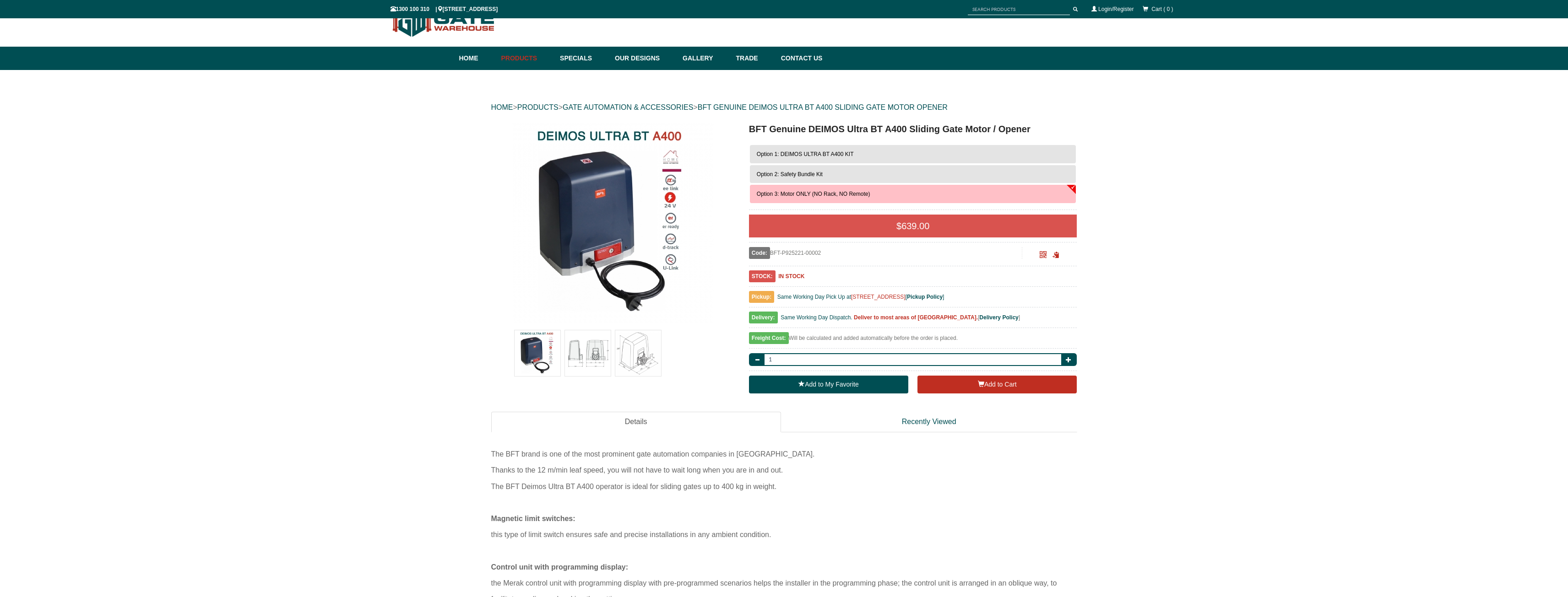
click at [789, 154] on span "Option 1: DEIMOS ULTRA BT A400 KIT" at bounding box center [805, 154] width 97 height 7
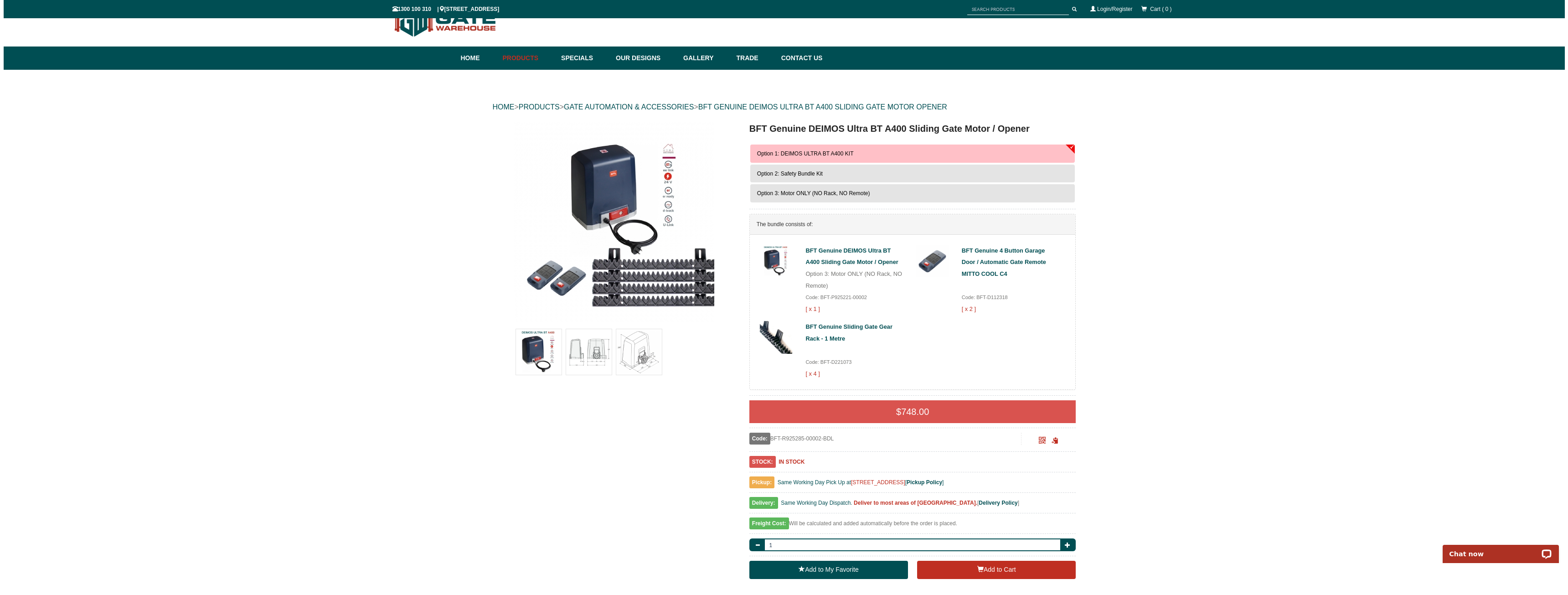
scroll to position [0, 0]
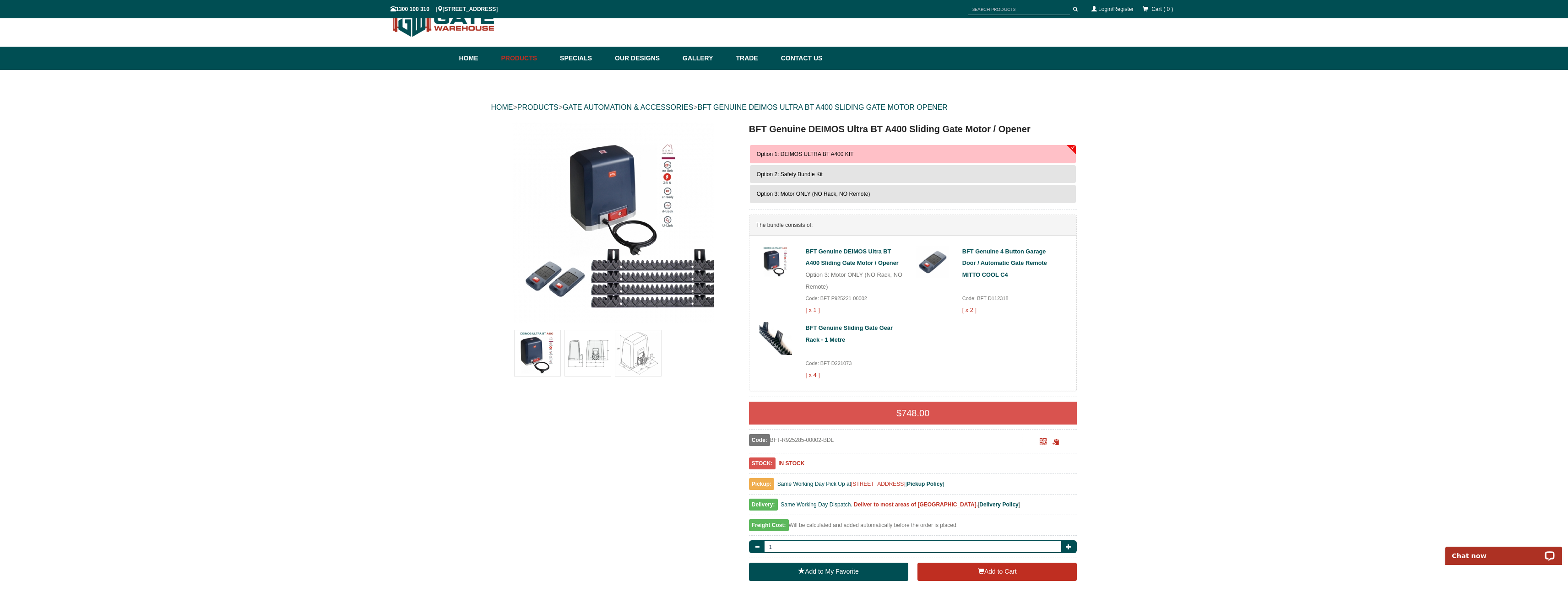
click at [820, 174] on span "Option 2: Safety Bundle Kit" at bounding box center [790, 174] width 66 height 7
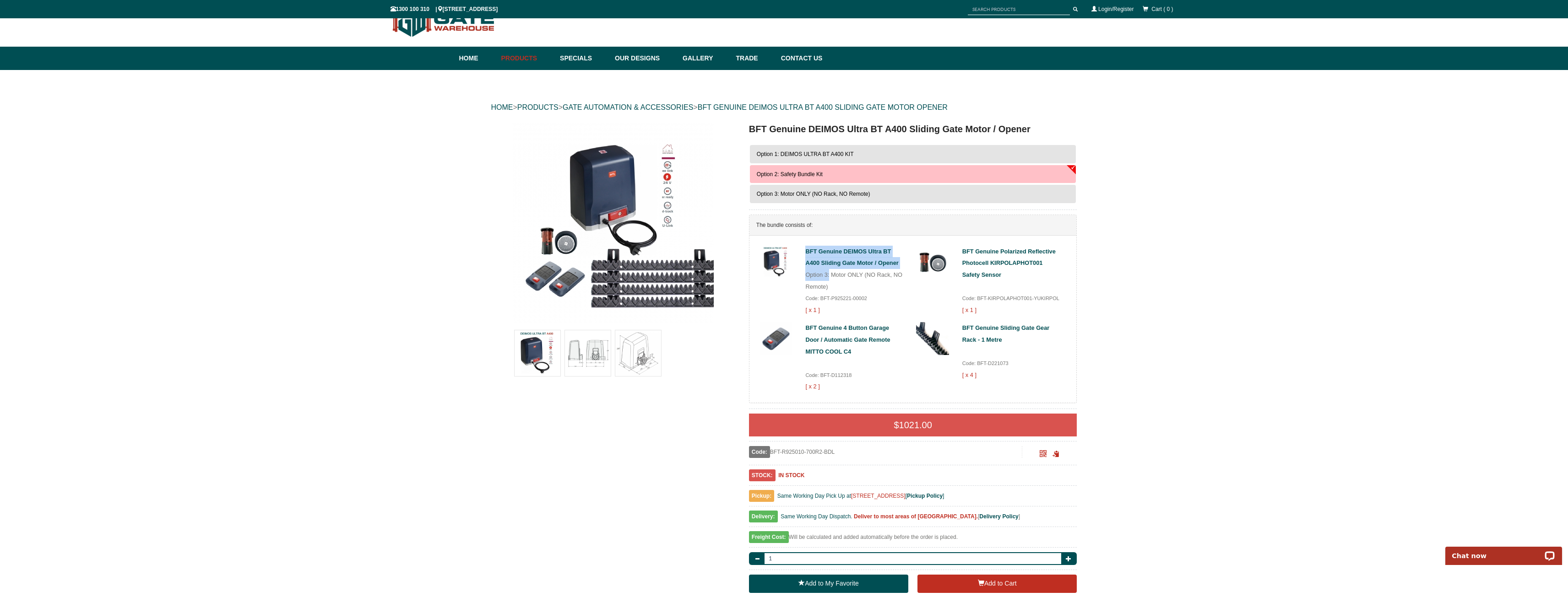
drag, startPoint x: 830, startPoint y: 286, endPoint x: 870, endPoint y: 280, distance: 40.4
click at [870, 280] on div "BFT Genuine DEIMOS Ultra BT A400 Sliding Gate Motor / Opener Option 3: Motor ON…" at bounding box center [853, 280] width 97 height 70
click at [836, 145] on button "Option 1: DEIMOS ULTRA BT A400 KIT" at bounding box center [913, 154] width 327 height 19
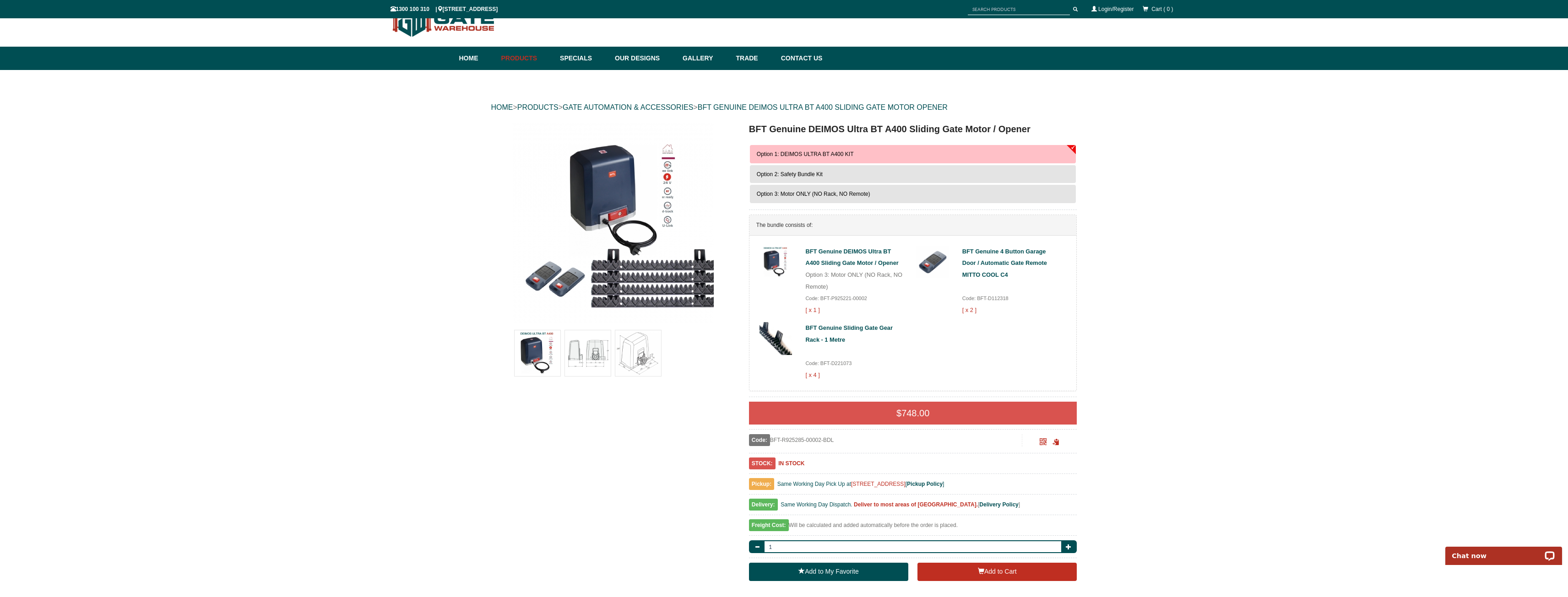
click at [819, 196] on span "Option 3: Motor ONLY (NO Rack, NO Remote)" at bounding box center [813, 194] width 114 height 7
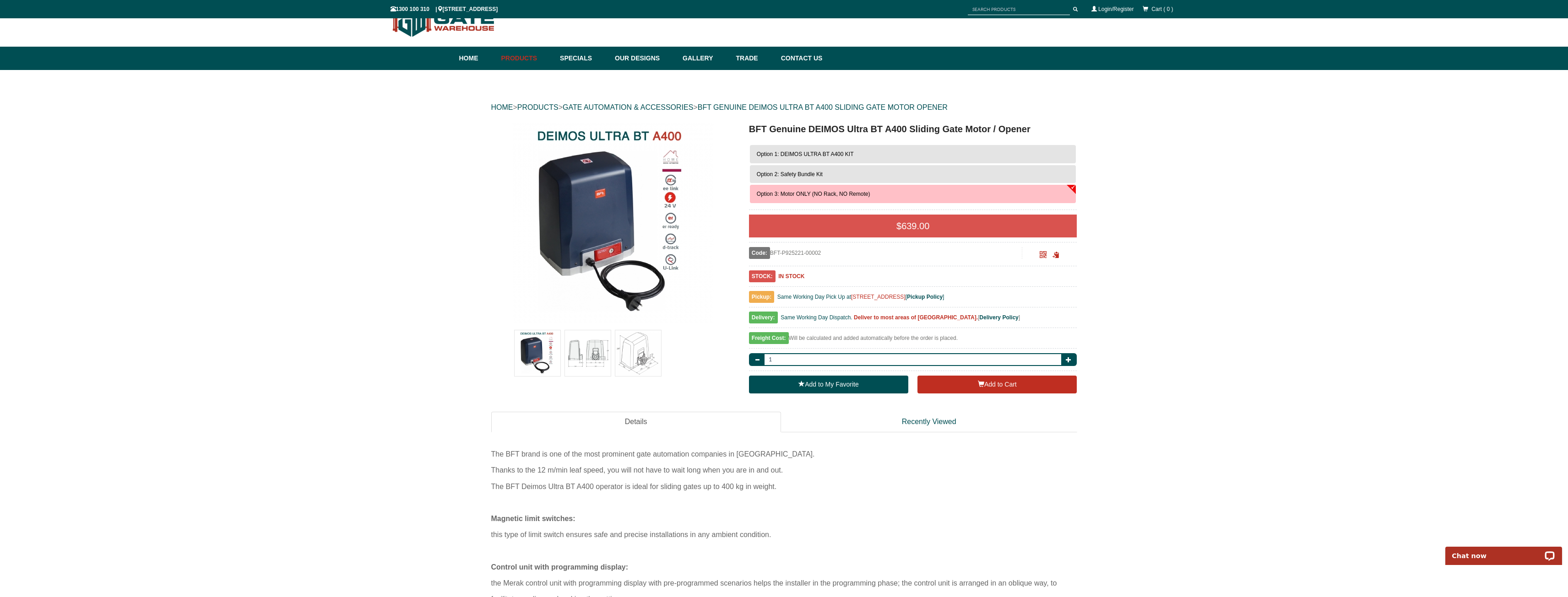
drag, startPoint x: 784, startPoint y: 271, endPoint x: 830, endPoint y: 275, distance: 46.2
click at [830, 275] on div "STOCK: IN STOCK" at bounding box center [913, 279] width 328 height 16
click at [829, 274] on div "STOCK: IN STOCK" at bounding box center [913, 279] width 328 height 16
click at [601, 357] on img at bounding box center [588, 353] width 46 height 46
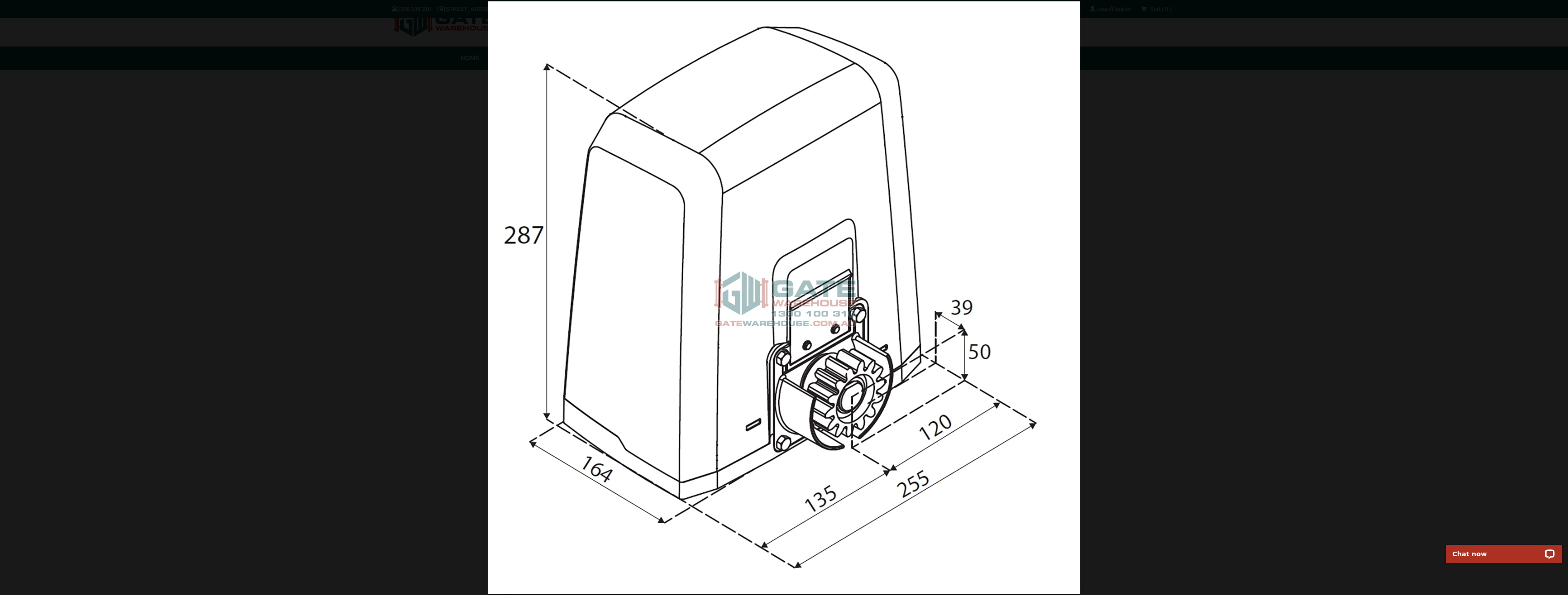
click at [457, 222] on div at bounding box center [784, 297] width 1568 height 595
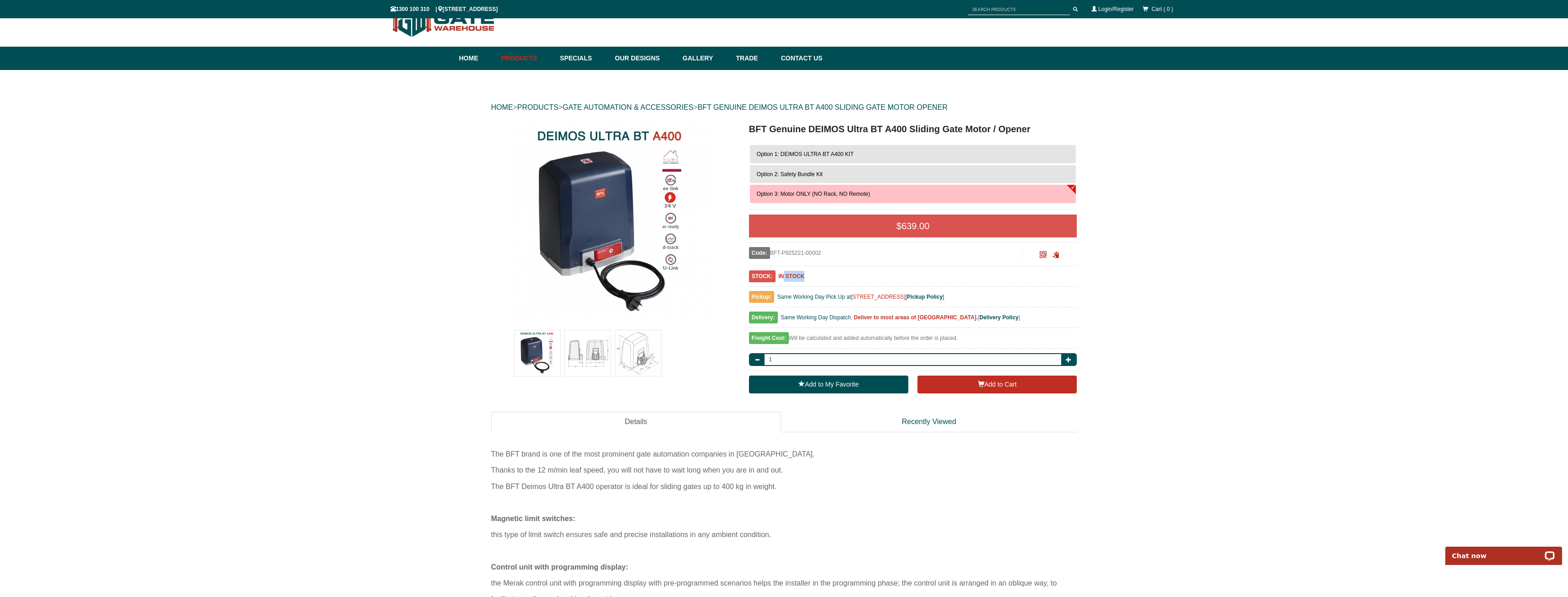
click at [605, 359] on img at bounding box center [588, 353] width 46 height 46
